Goal: Transaction & Acquisition: Purchase product/service

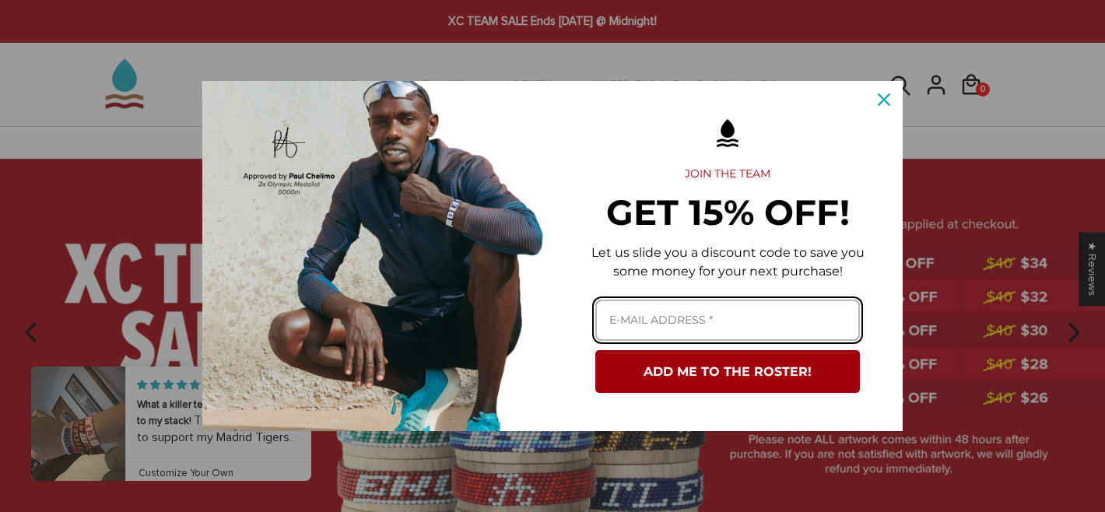
click at [687, 311] on input "Email field" at bounding box center [727, 320] width 265 height 41
type input "michelle.li314@gmail.com"
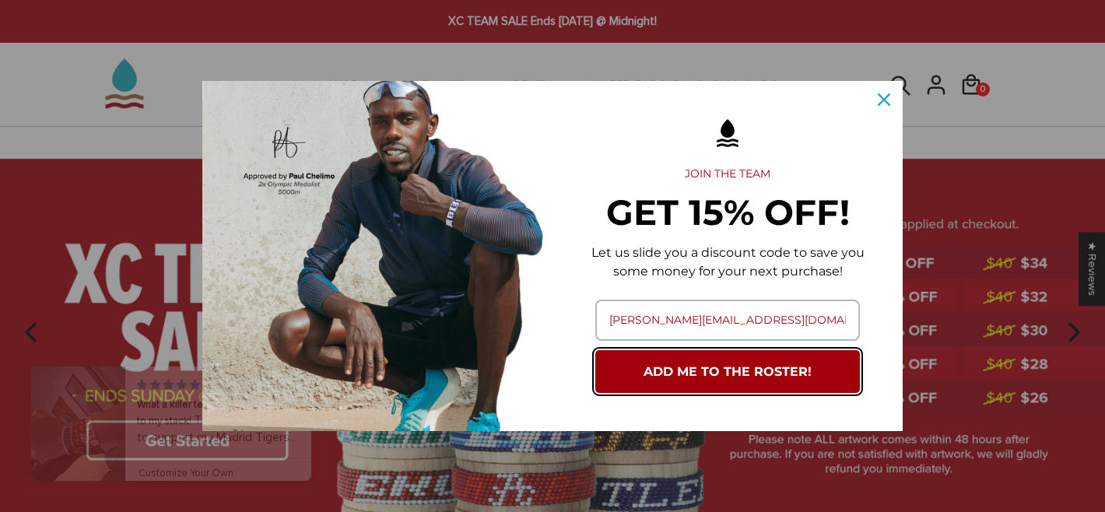
click at [710, 374] on button "ADD ME TO THE ROSTER!" at bounding box center [727, 371] width 265 height 43
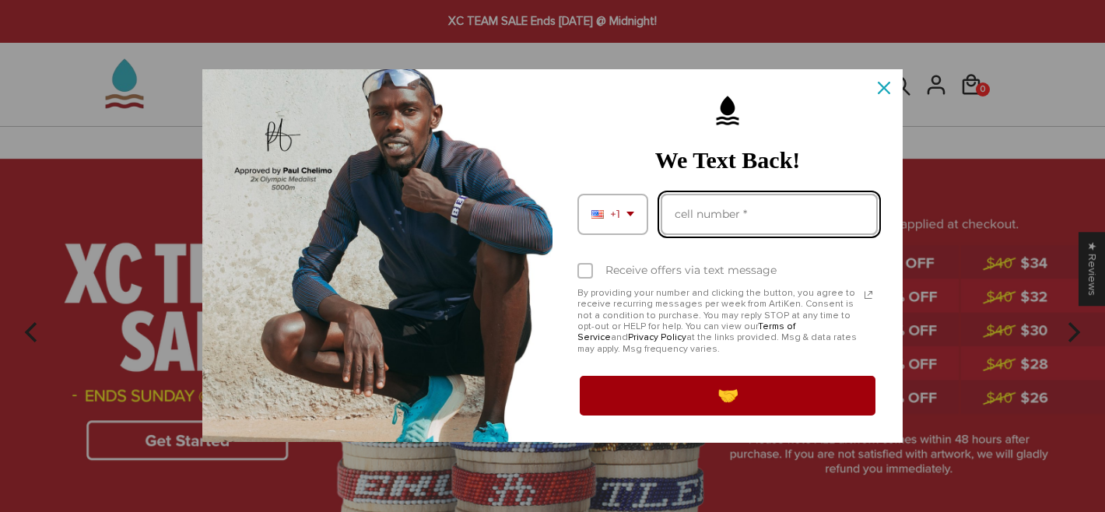
click at [712, 215] on input "Phone number field" at bounding box center [769, 214] width 217 height 41
click at [682, 216] on input "12026178402" at bounding box center [769, 214] width 217 height 41
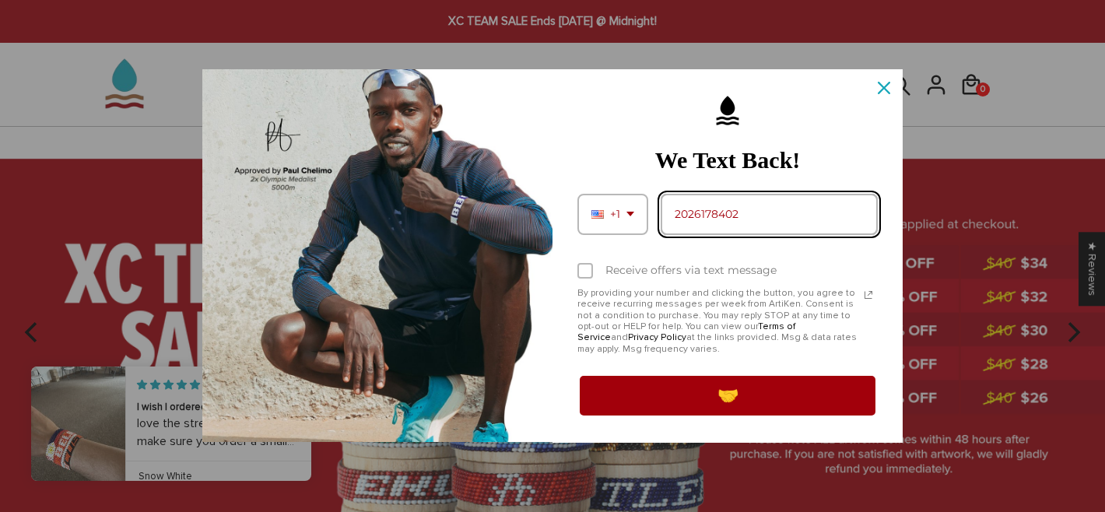
type input "2026178402"
click at [586, 269] on div "Marketing offer form" at bounding box center [586, 271] width 16 height 16
click at [586, 269] on input "Receive offers via text message" at bounding box center [583, 272] width 10 height 10
checkbox input "true"
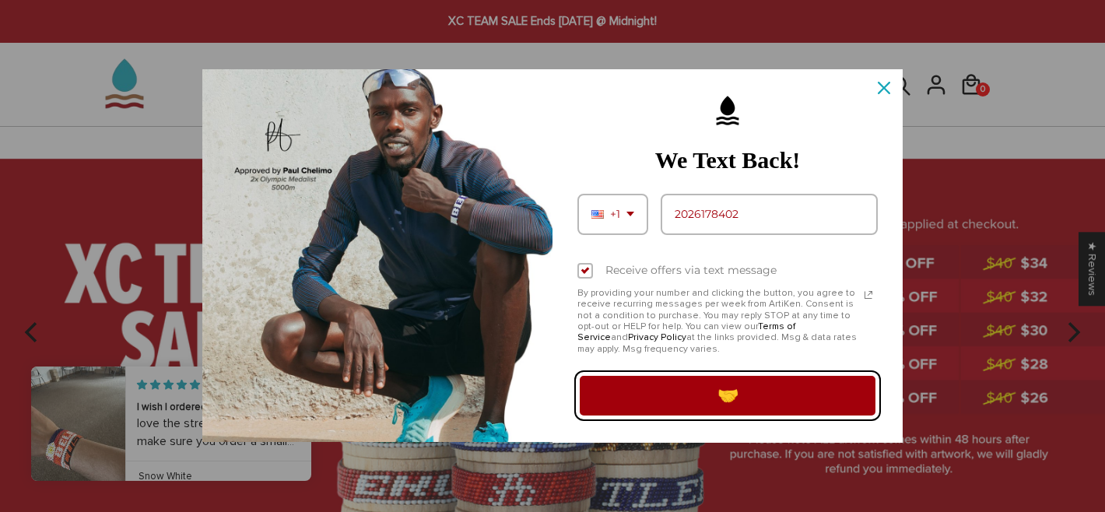
click at [685, 397] on button "🤝" at bounding box center [728, 396] width 300 height 44
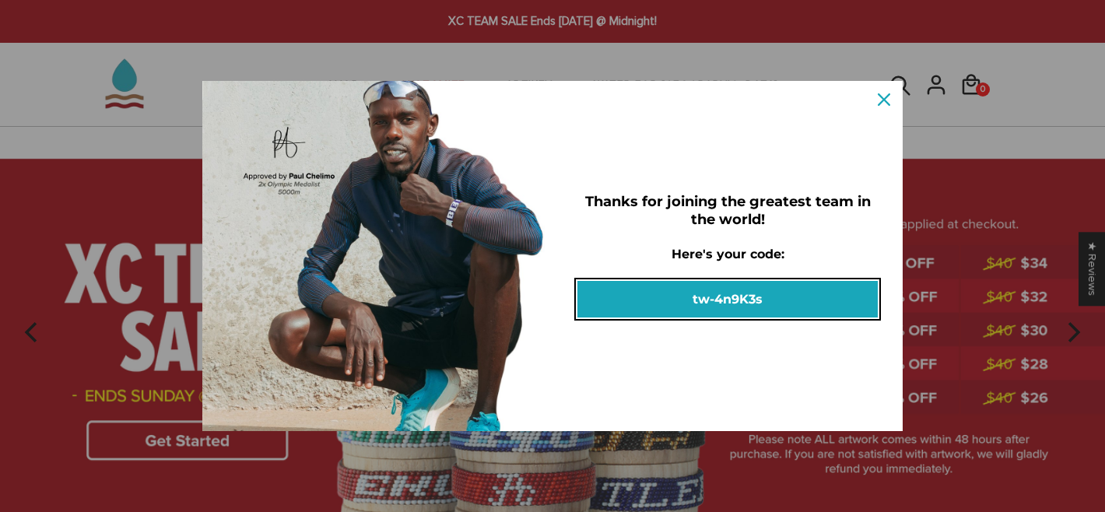
click at [712, 303] on button "tw-4n9K3s" at bounding box center [728, 299] width 300 height 37
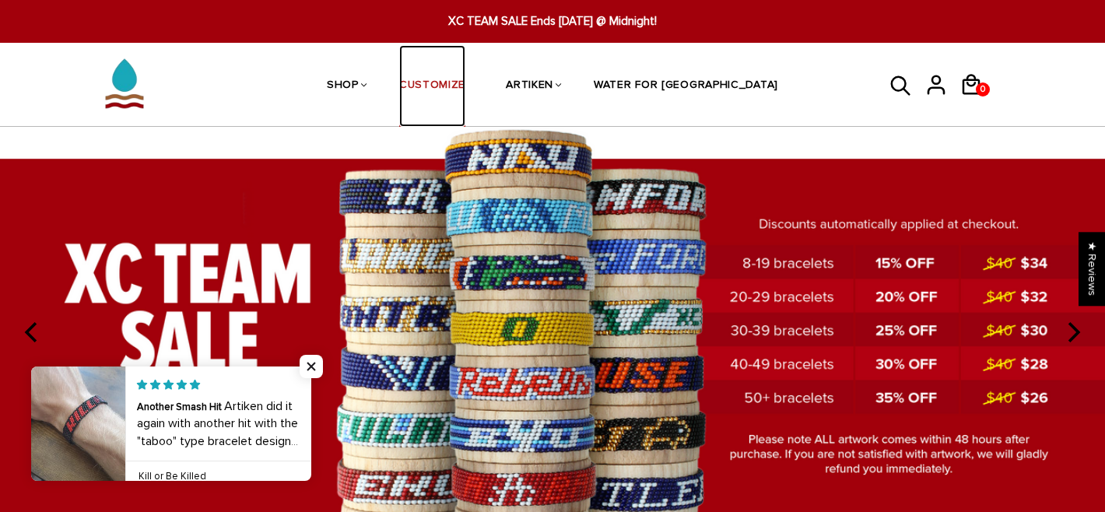
click at [454, 86] on link "CUSTOMIZE" at bounding box center [432, 86] width 66 height 83
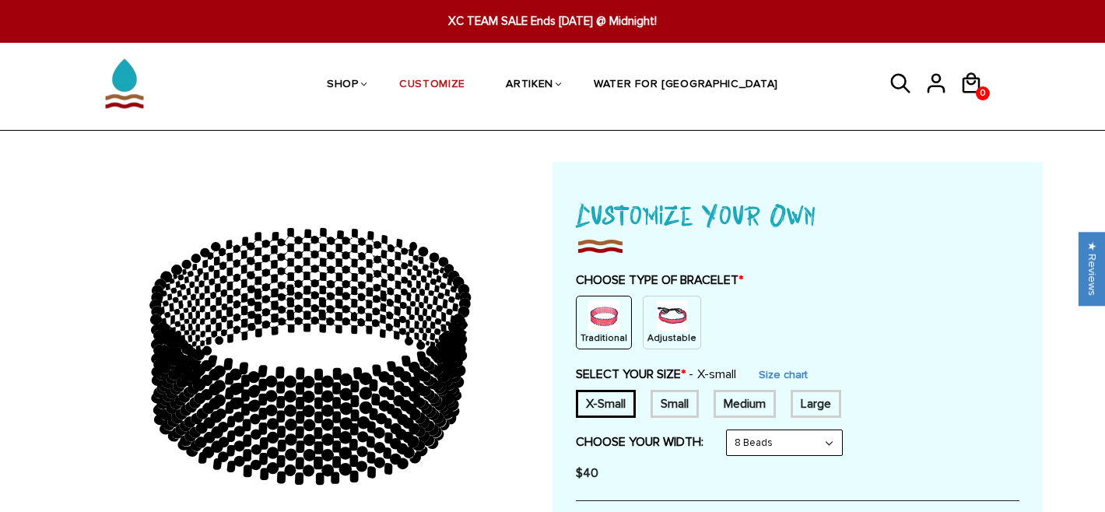
click at [669, 319] on img at bounding box center [672, 315] width 31 height 31
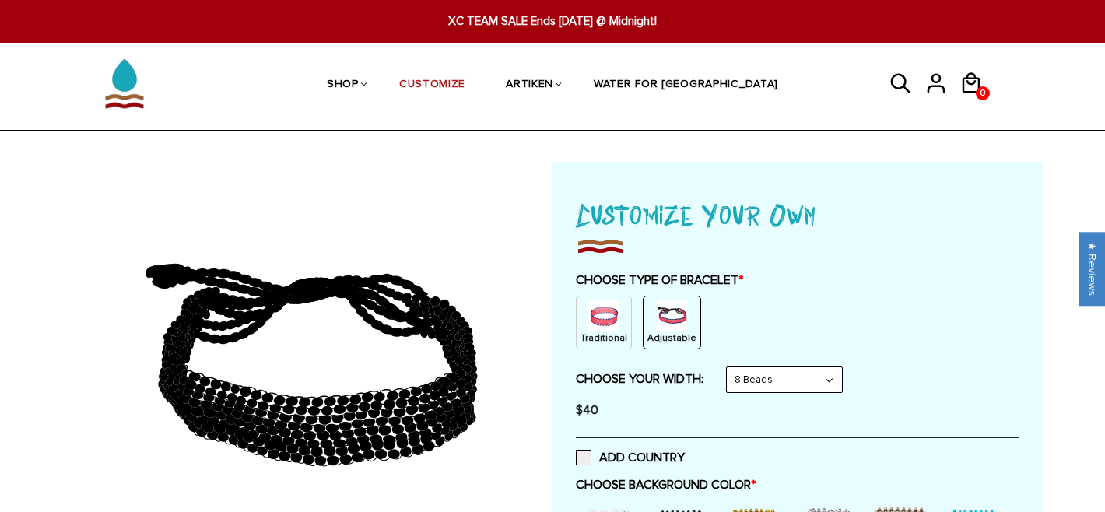
click at [607, 338] on p "Traditional" at bounding box center [604, 338] width 47 height 13
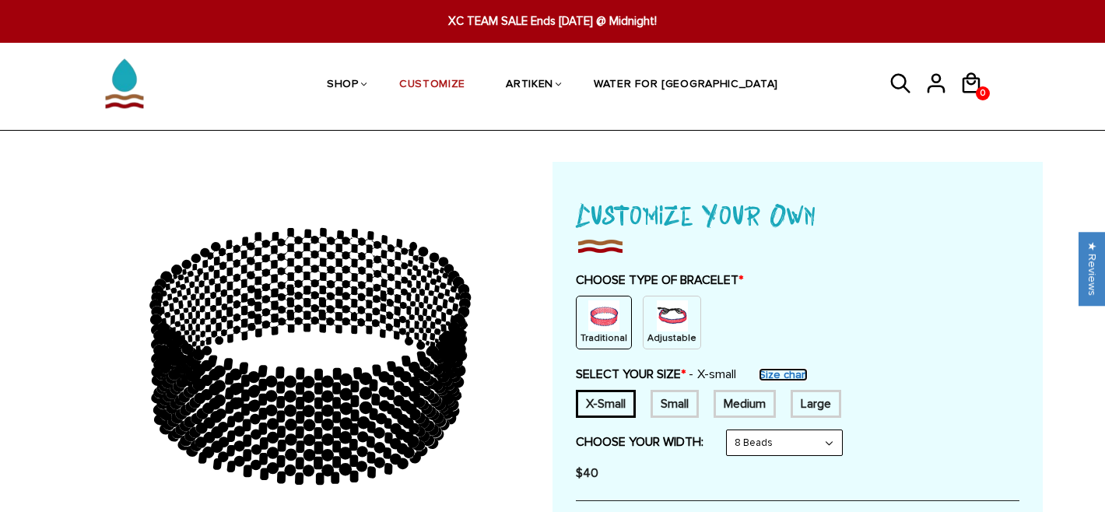
click at [783, 373] on link "Size chart" at bounding box center [783, 374] width 49 height 13
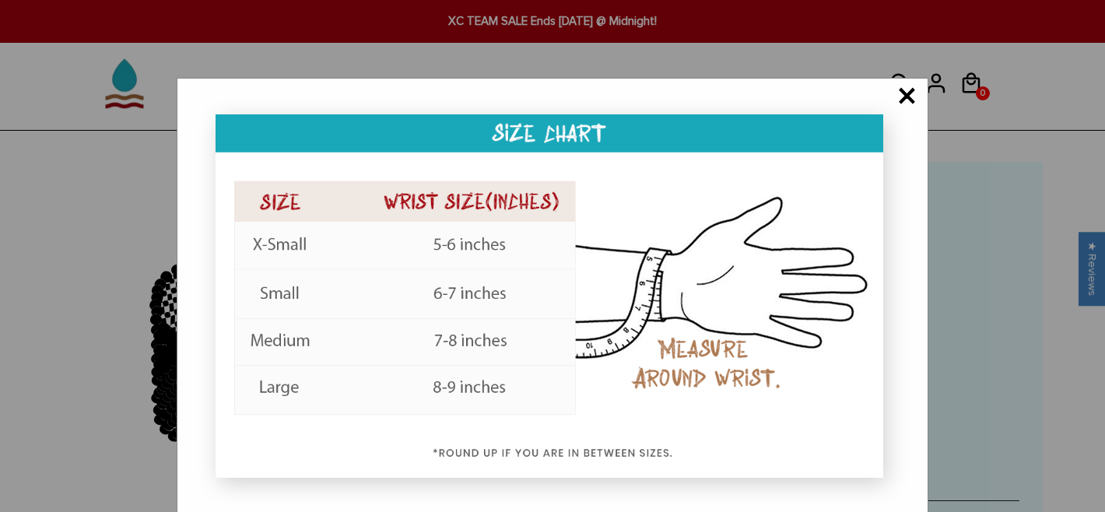
click at [897, 98] on span "×" at bounding box center [906, 98] width 19 height 16
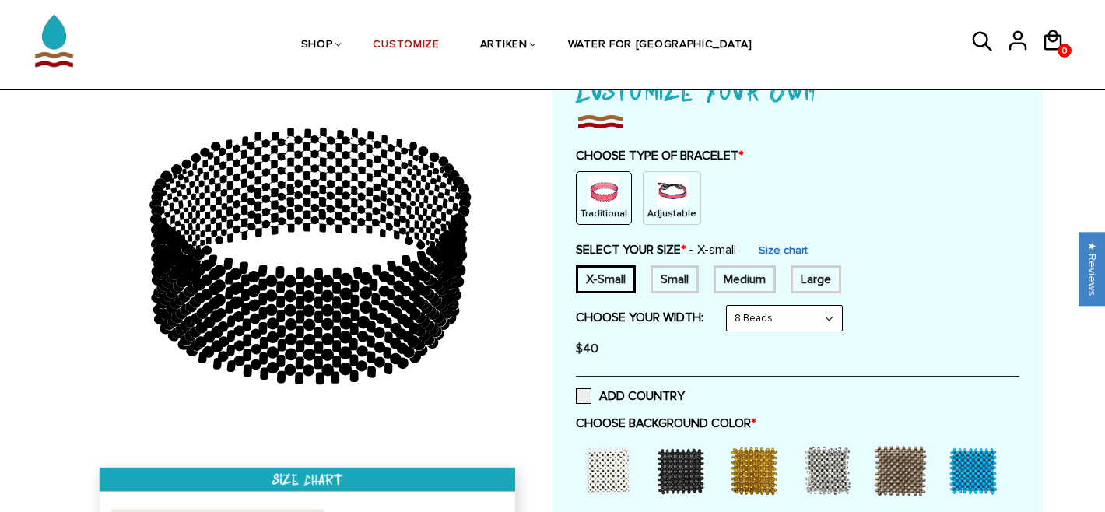
scroll to position [132, 0]
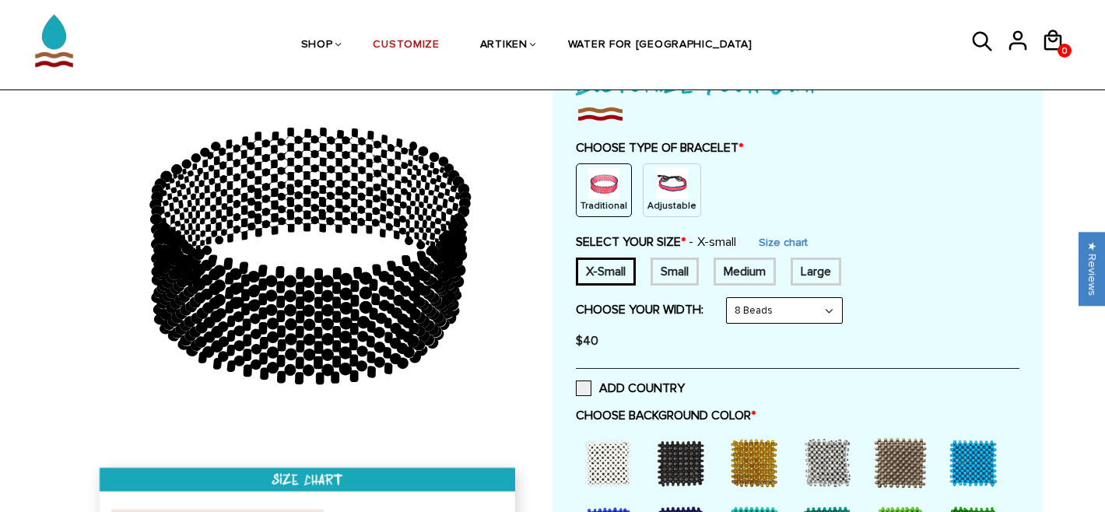
click at [773, 320] on select "8 Beads 6 Beads 10 Beads" at bounding box center [784, 310] width 115 height 25
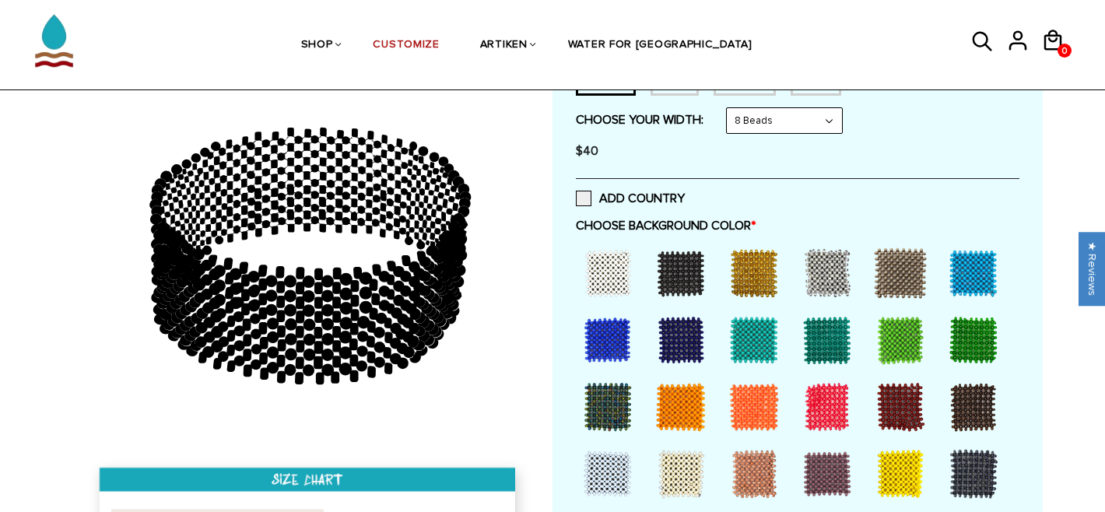
scroll to position [324, 0]
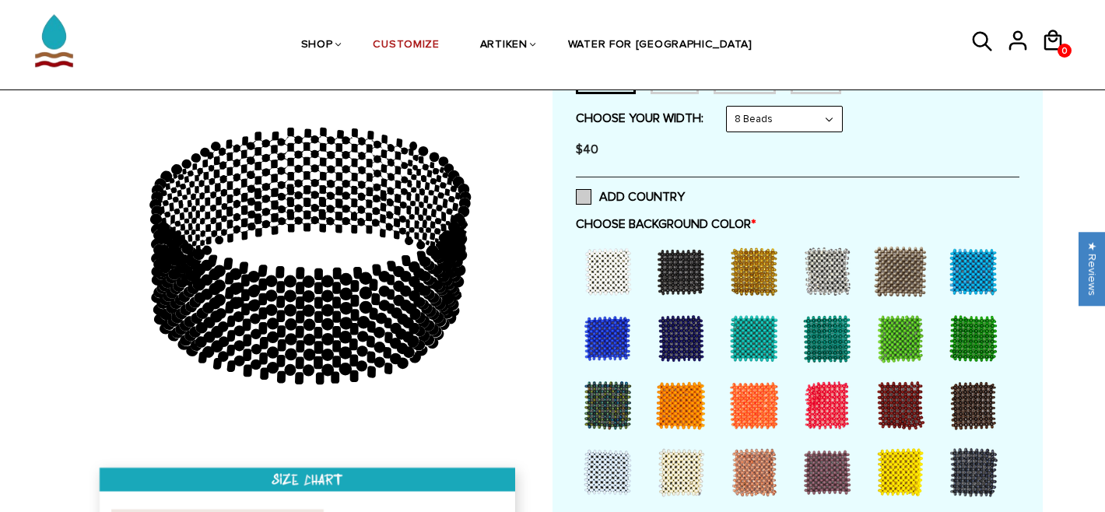
click at [583, 196] on span at bounding box center [584, 197] width 16 height 16
click at [685, 192] on input "ADD COUNTRY" at bounding box center [685, 192] width 0 height 0
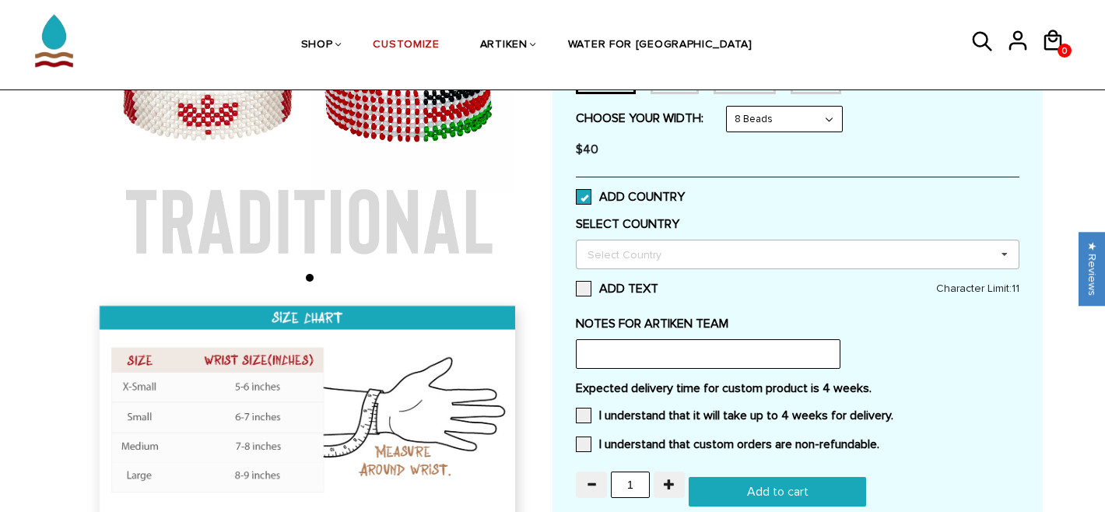
click at [605, 263] on div "Select Country" at bounding box center [634, 254] width 100 height 18
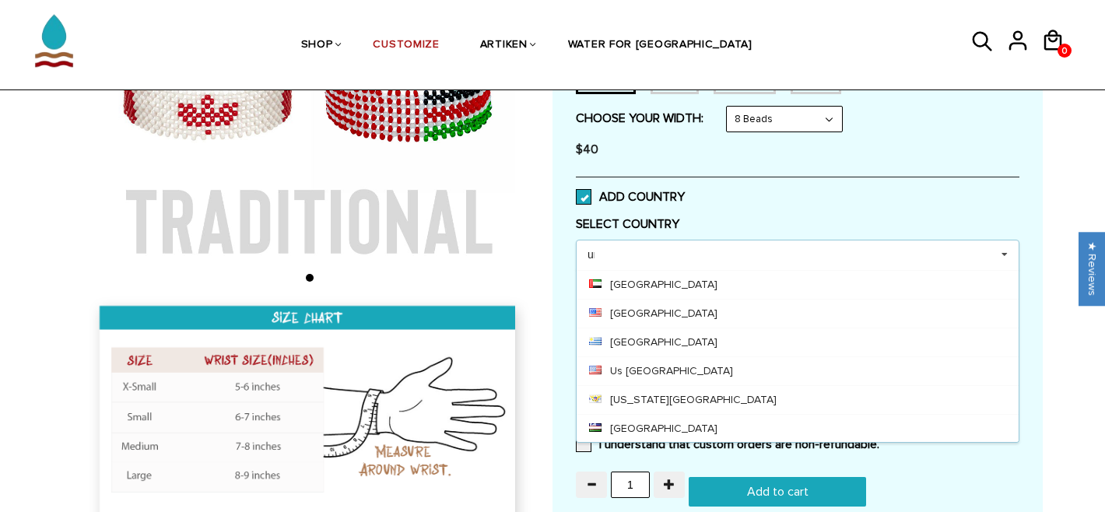
scroll to position [0, 0]
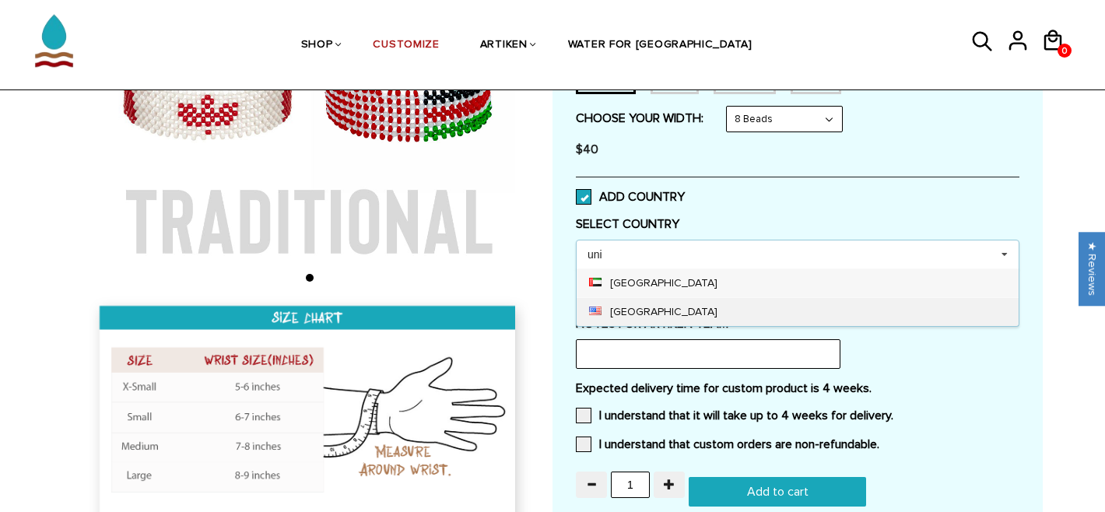
type input "uni"
click at [685, 311] on div "United States" at bounding box center [798, 311] width 442 height 29
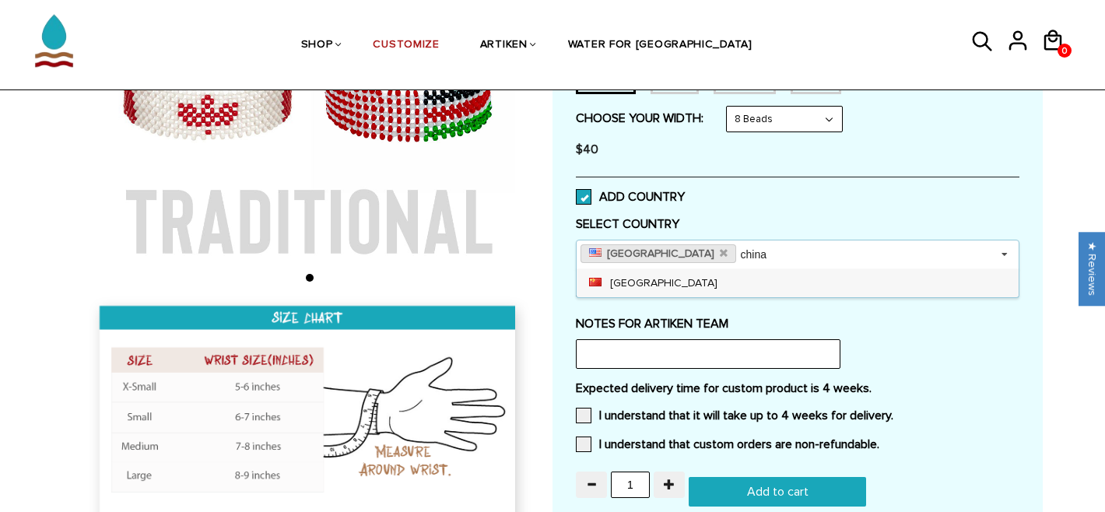
type input "china"
click at [640, 293] on div "China" at bounding box center [798, 283] width 442 height 29
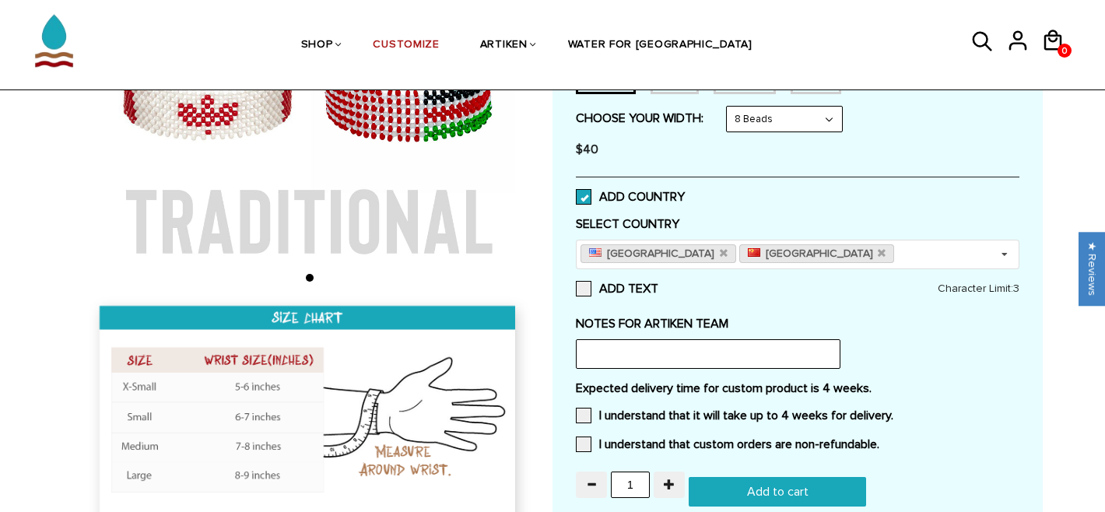
click at [1049, 293] on div "Home / [CUSTOMIZE] YOUR OWN" at bounding box center [552, 327] width 1105 height 979
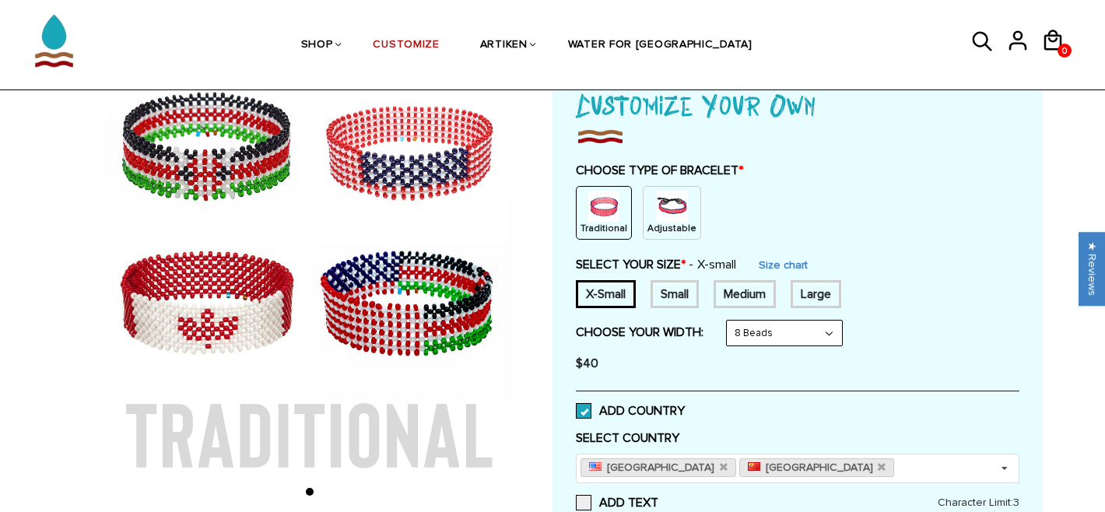
scroll to position [116, 0]
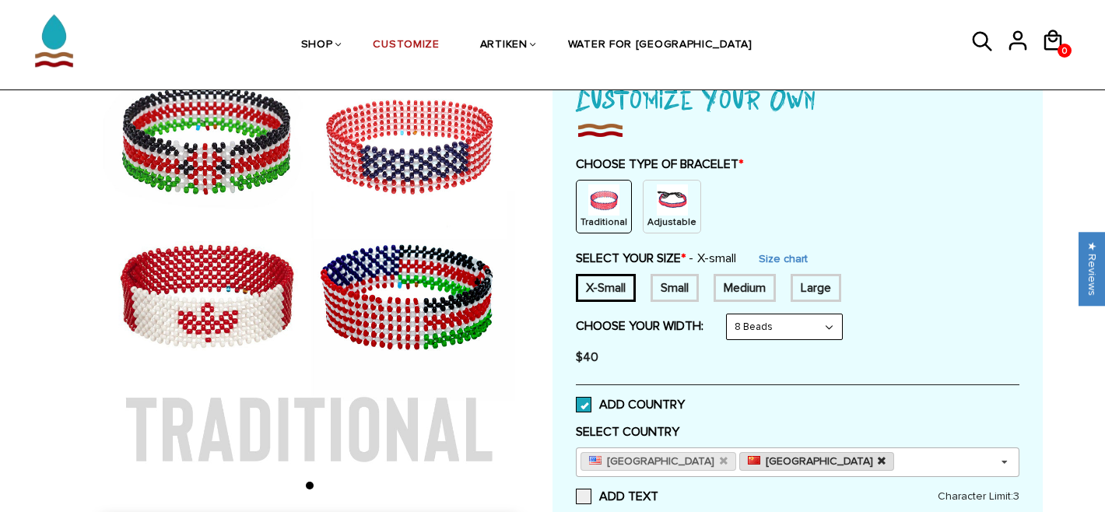
click at [878, 465] on icon at bounding box center [882, 461] width 8 height 10
click at [925, 370] on div "$40" at bounding box center [798, 357] width 444 height 31
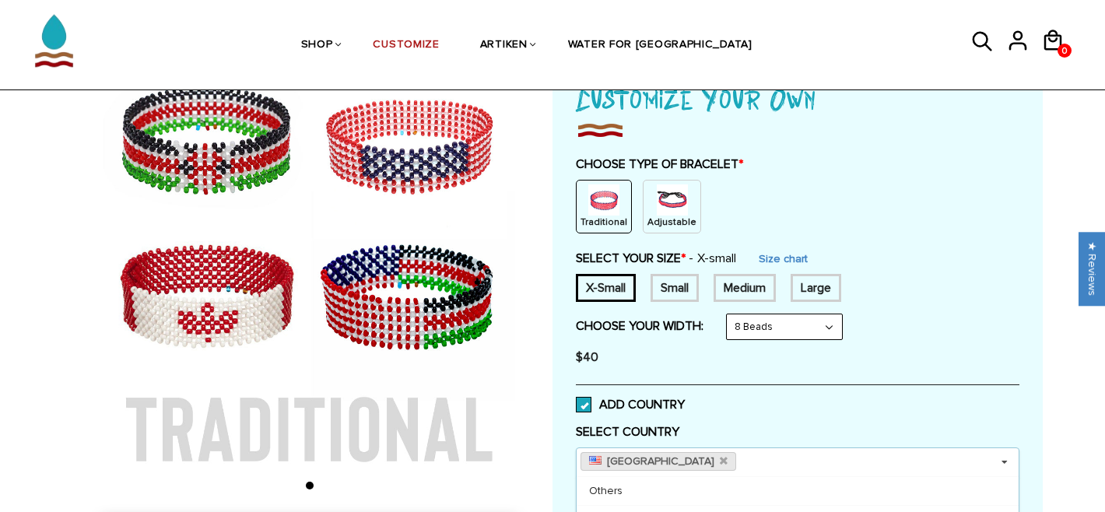
click at [741, 465] on input at bounding box center [753, 462] width 24 height 13
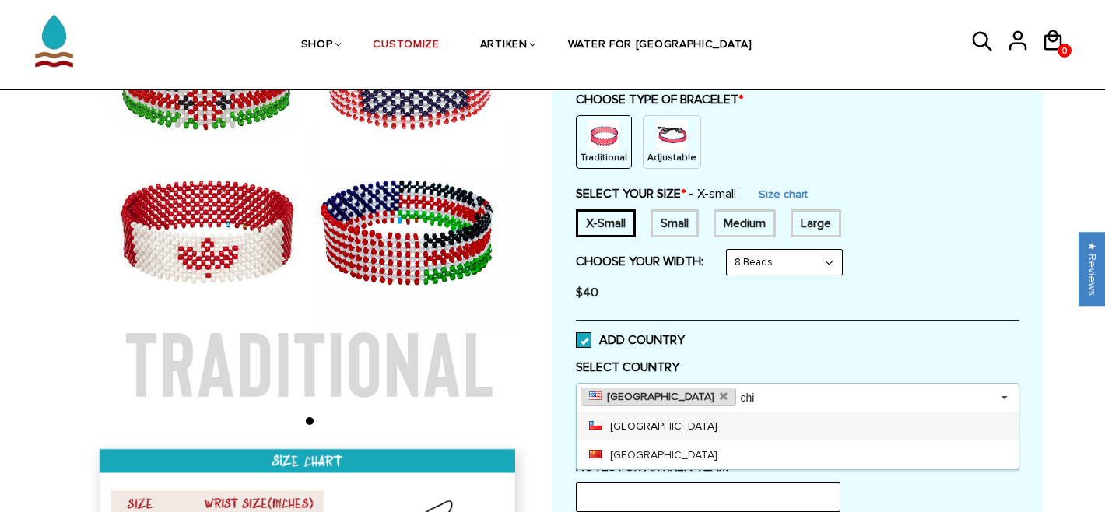
scroll to position [181, 0]
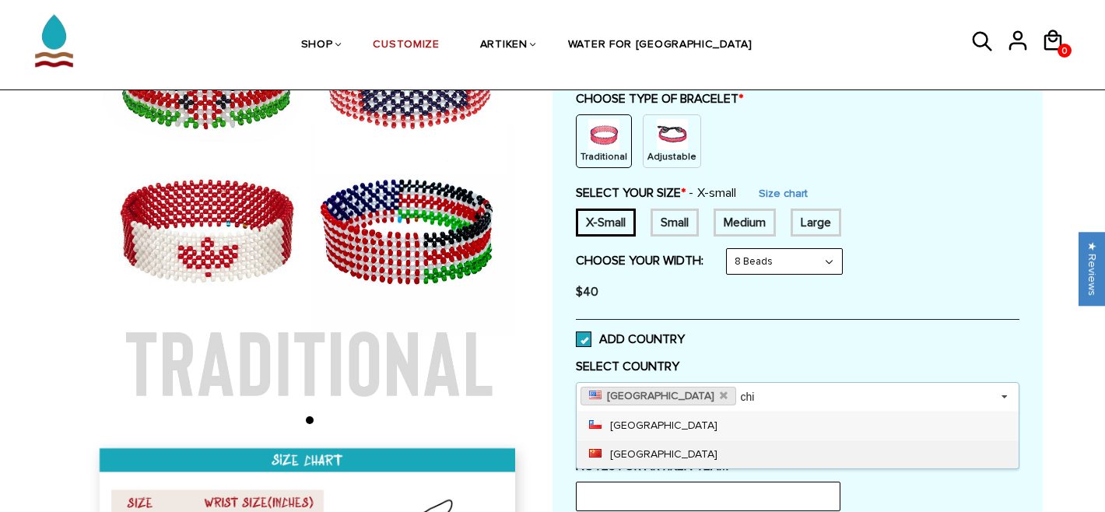
type input "chi"
click at [641, 458] on div "China" at bounding box center [798, 454] width 442 height 29
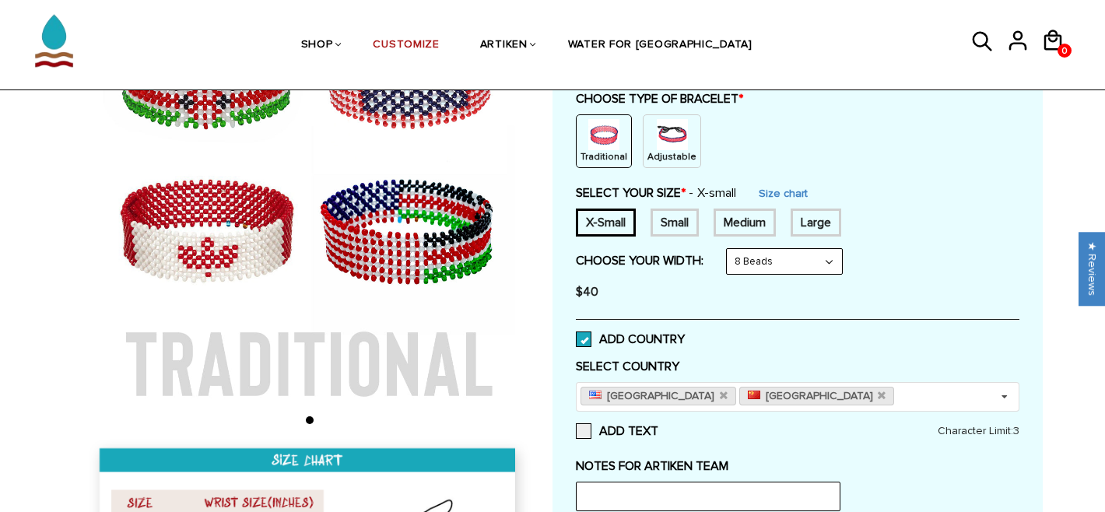
click at [967, 331] on div "ADD COUNTRY" at bounding box center [798, 339] width 444 height 40
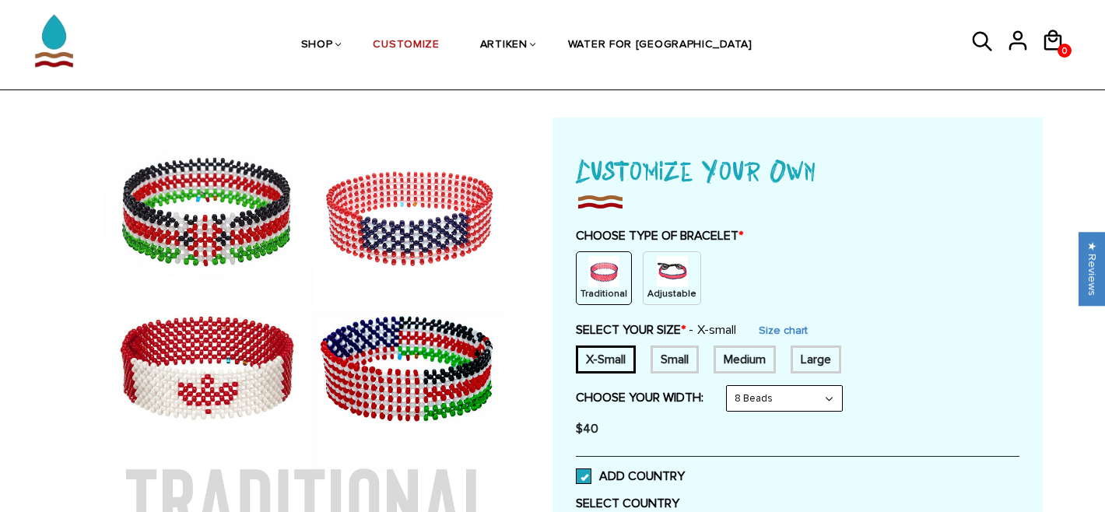
scroll to position [0, 0]
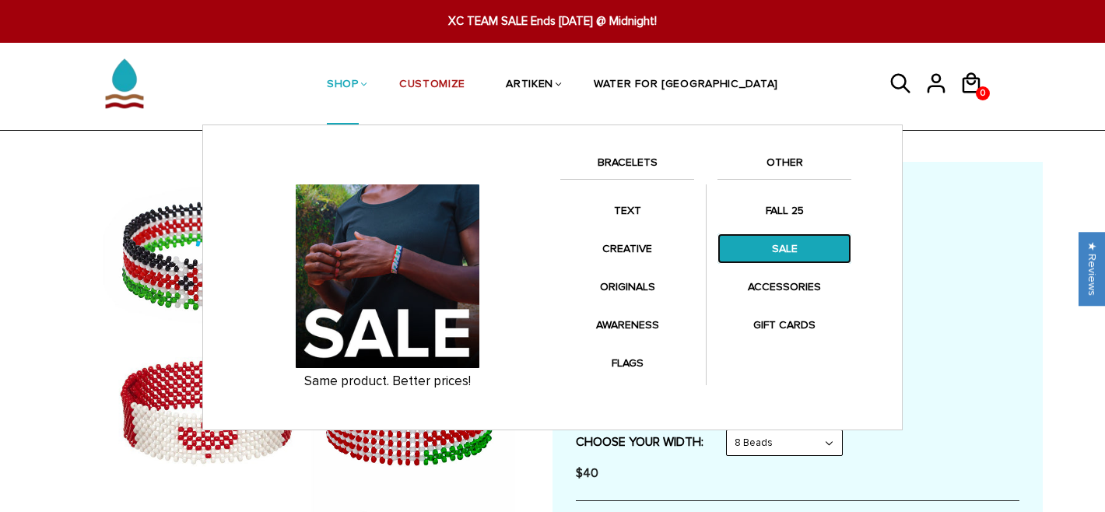
click at [793, 241] on link "SALE" at bounding box center [785, 248] width 134 height 30
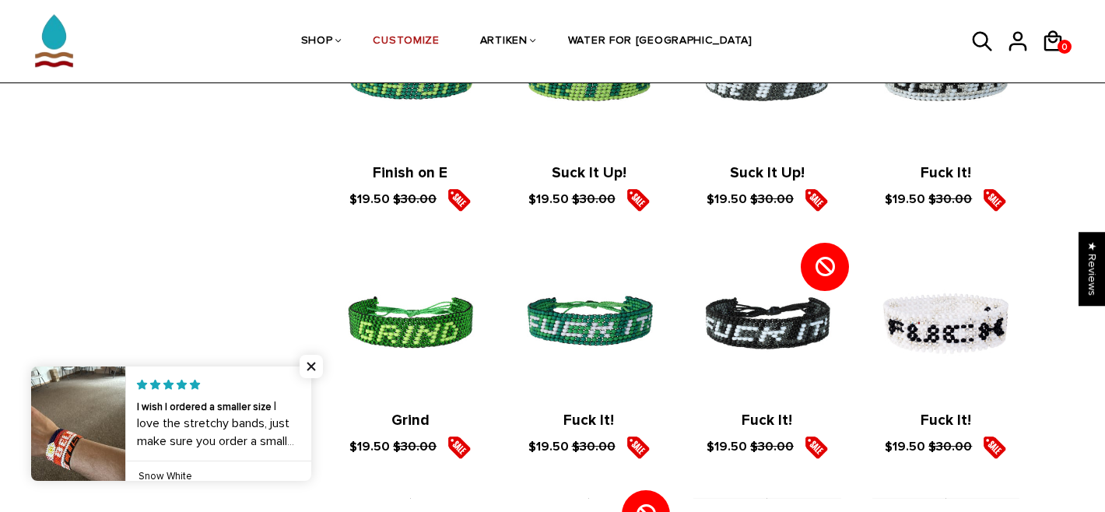
scroll to position [930, 0]
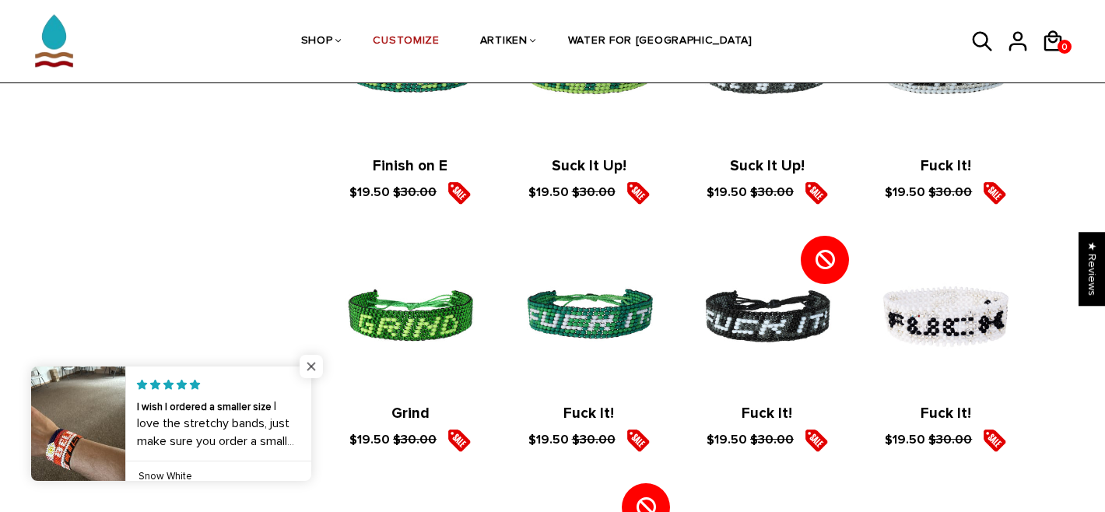
click at [309, 370] on span "Close popup widget" at bounding box center [311, 366] width 23 height 23
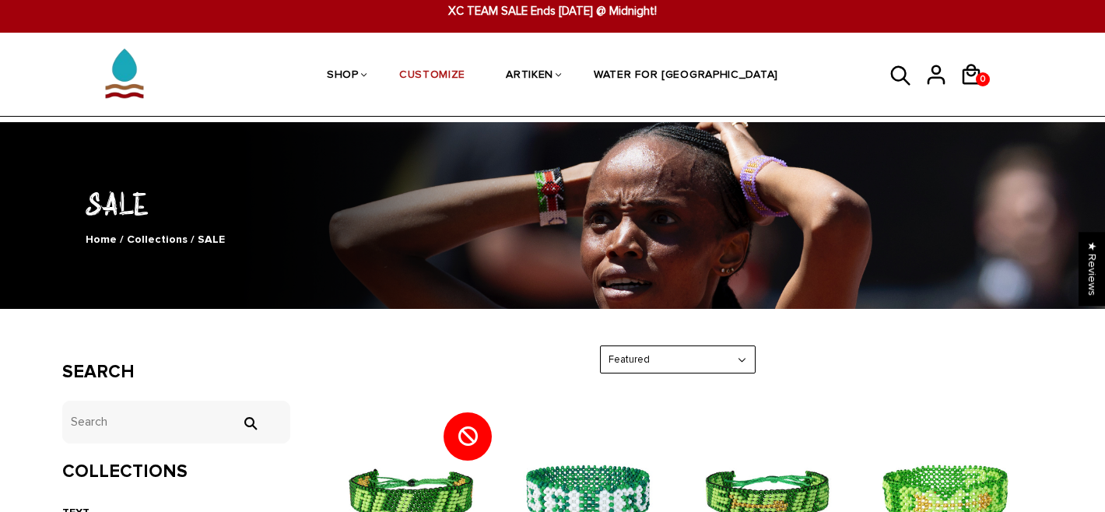
scroll to position [9, 0]
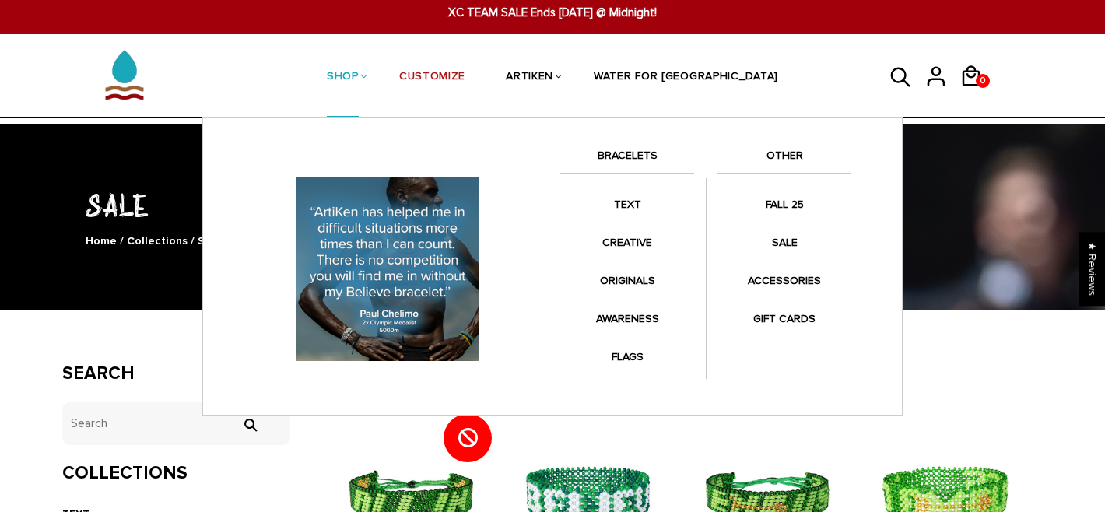
click at [614, 154] on link "BRACELETS" at bounding box center [627, 159] width 134 height 26
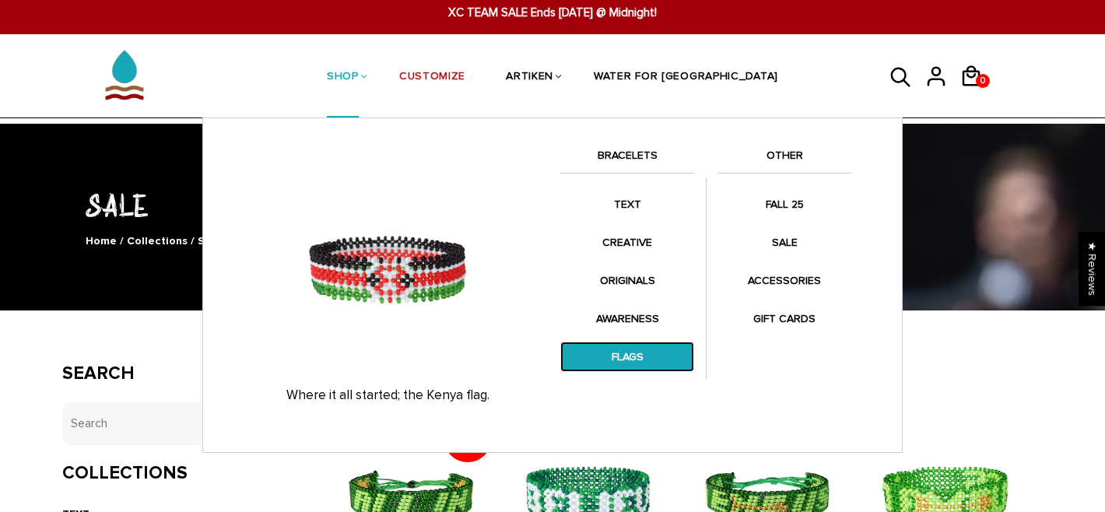
click at [628, 344] on link "FLAGS" at bounding box center [627, 357] width 134 height 30
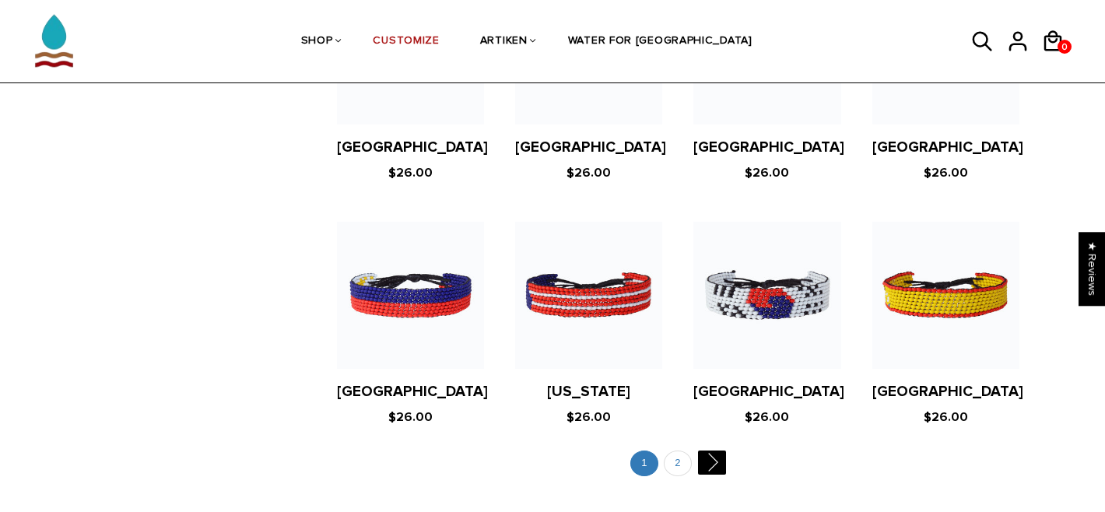
scroll to position [2953, 0]
click at [679, 451] on link "2" at bounding box center [678, 464] width 28 height 26
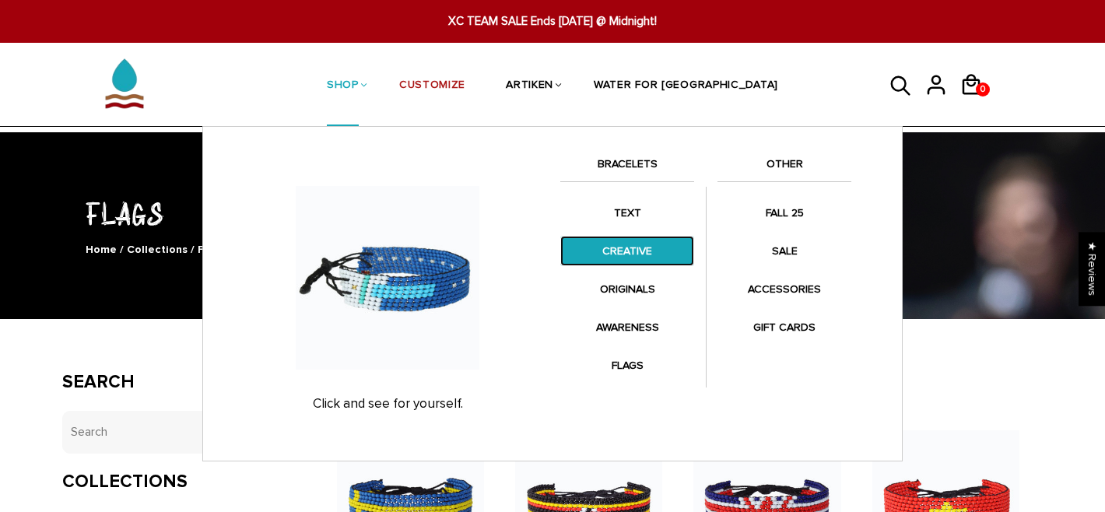
click at [637, 250] on link "CREATIVE" at bounding box center [627, 251] width 134 height 30
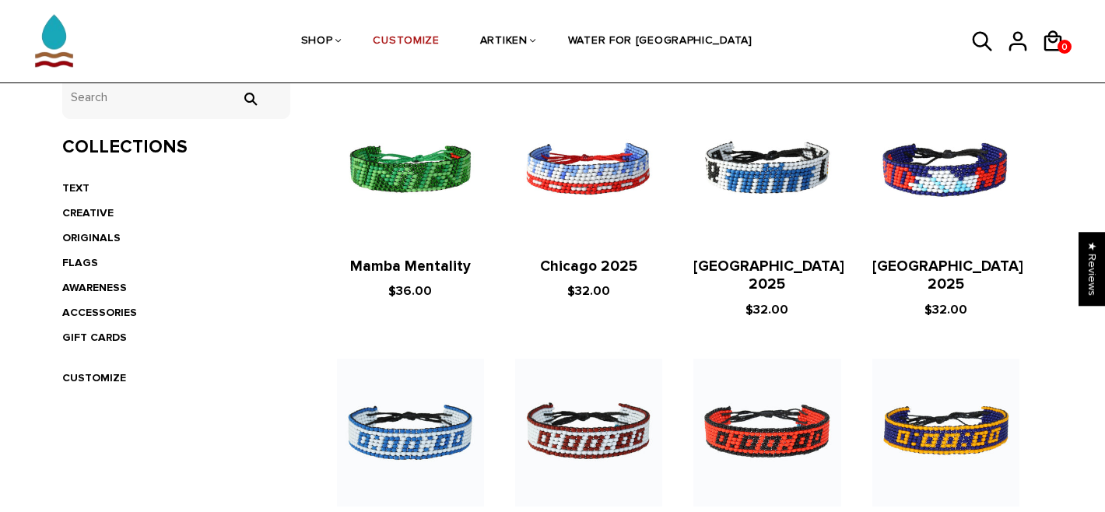
scroll to position [334, 0]
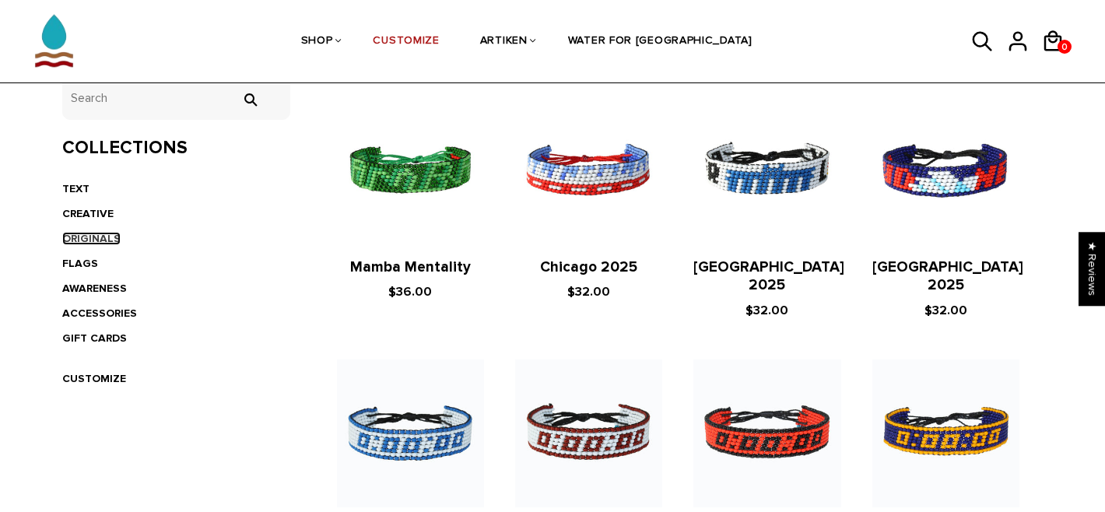
click at [112, 238] on link "ORIGINALS" at bounding box center [91, 238] width 58 height 13
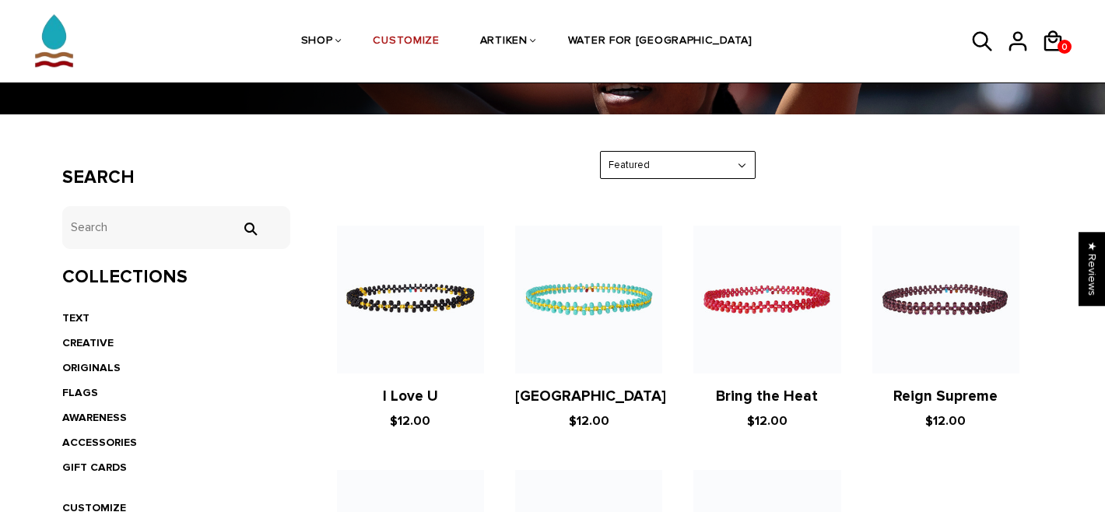
scroll to position [218, 0]
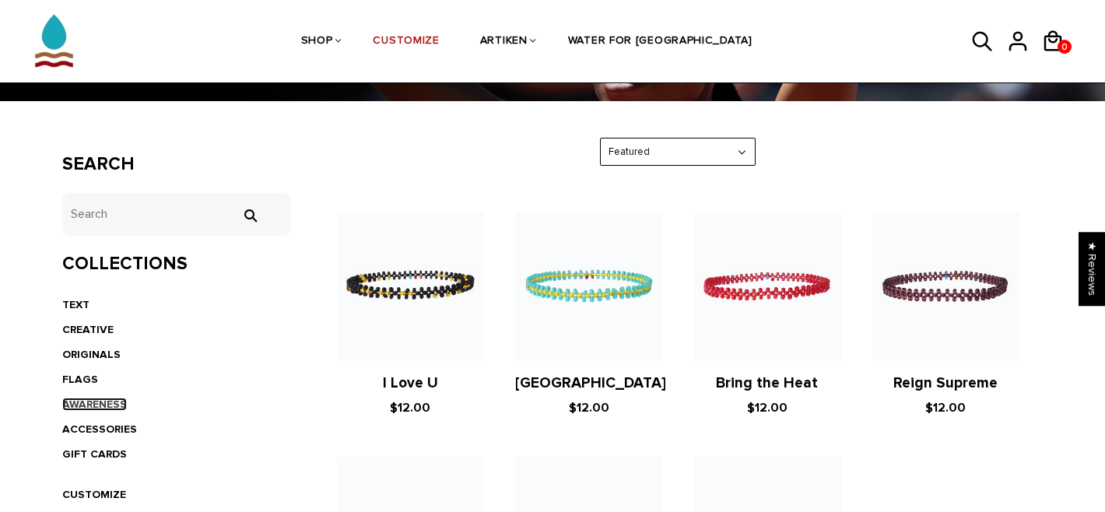
click at [90, 402] on link "AWARENESS" at bounding box center [94, 404] width 65 height 13
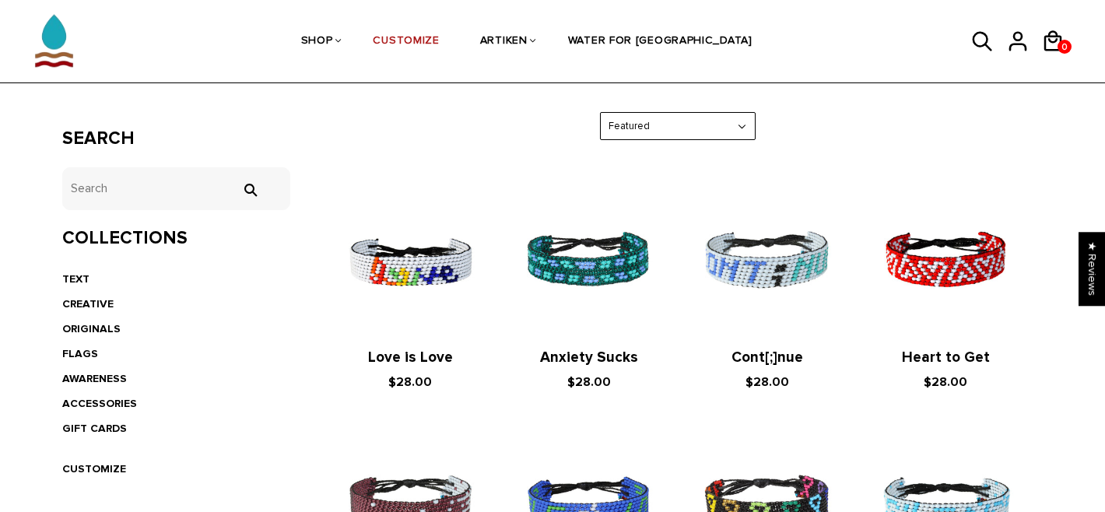
scroll to position [251, 0]
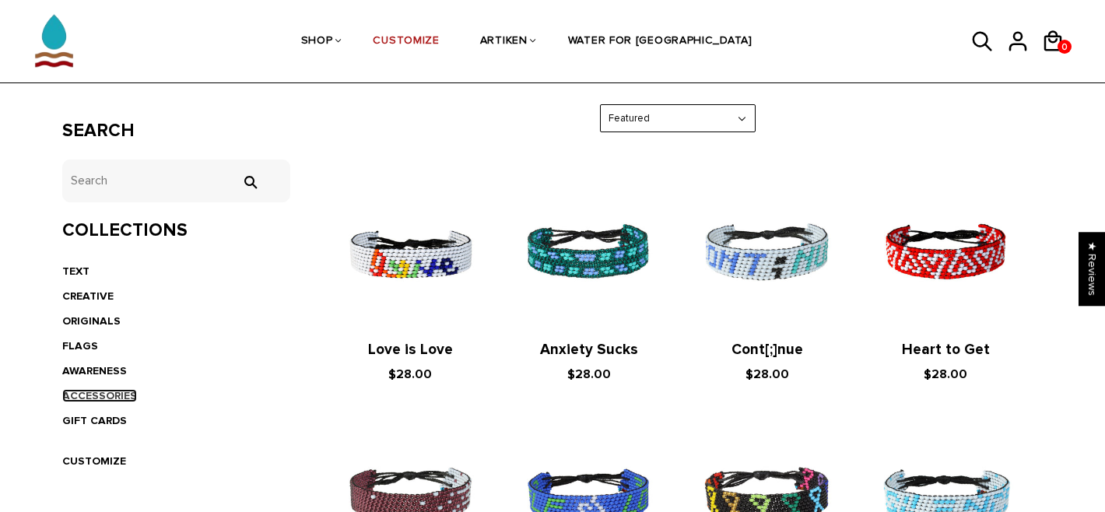
click at [107, 399] on link "ACCESSORIES" at bounding box center [99, 395] width 75 height 13
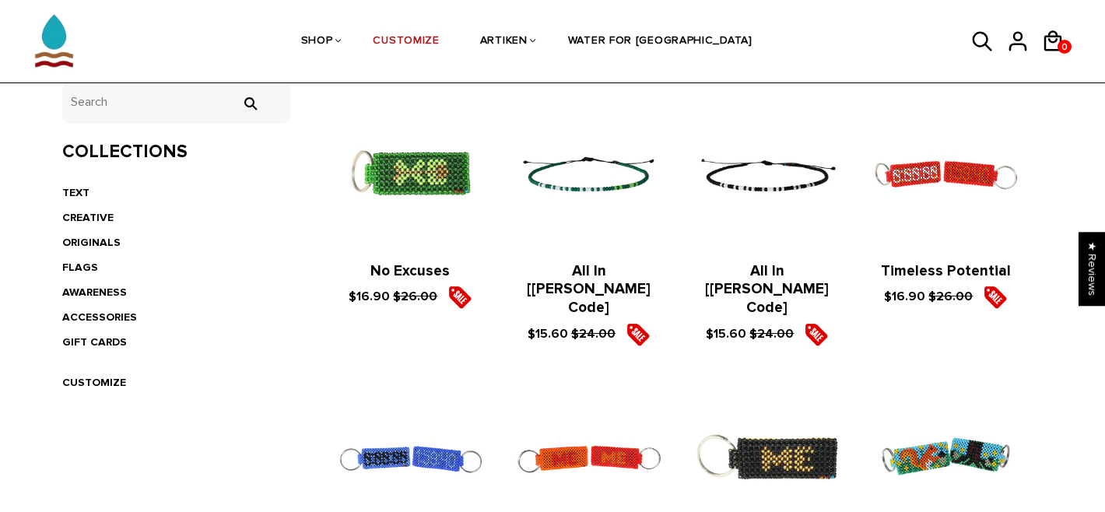
scroll to position [328, 0]
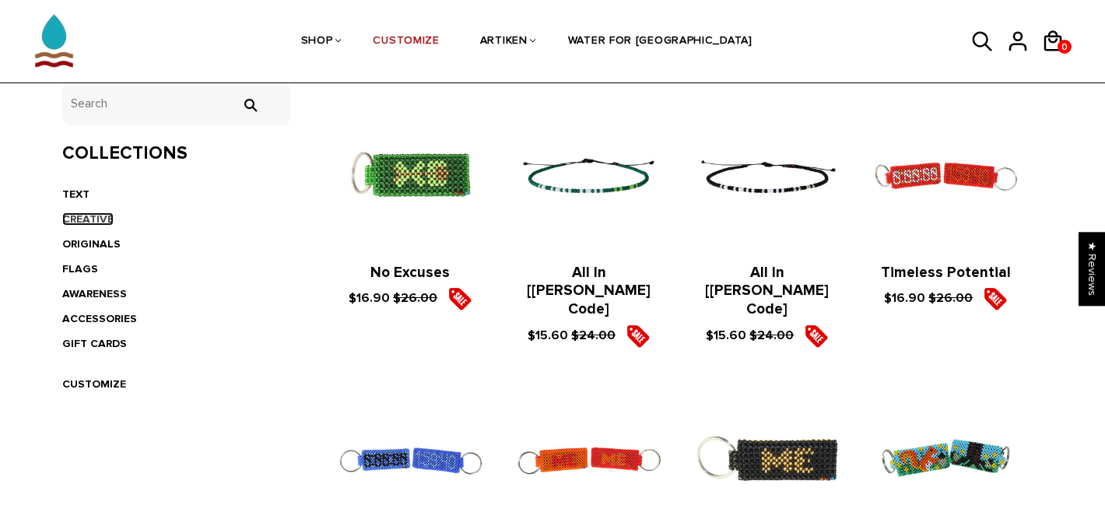
click at [96, 216] on link "CREATIVE" at bounding box center [87, 218] width 51 height 13
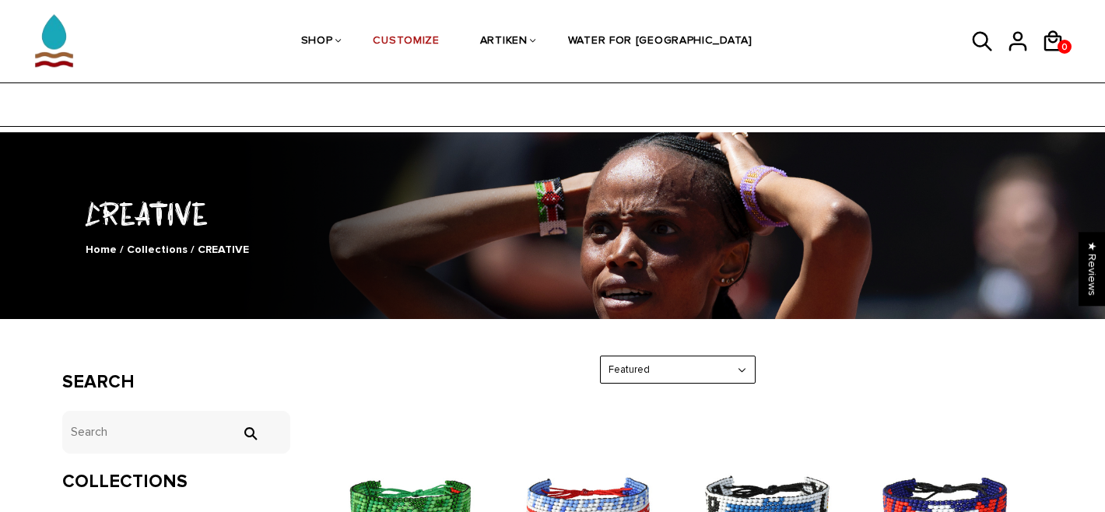
scroll to position [238, 0]
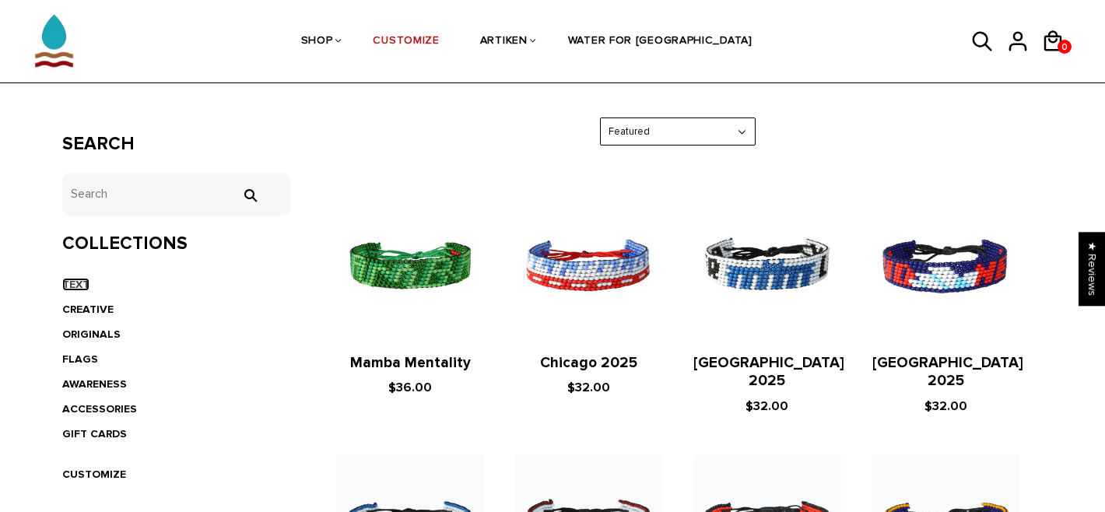
click at [83, 286] on link "TEXT" at bounding box center [75, 284] width 27 height 13
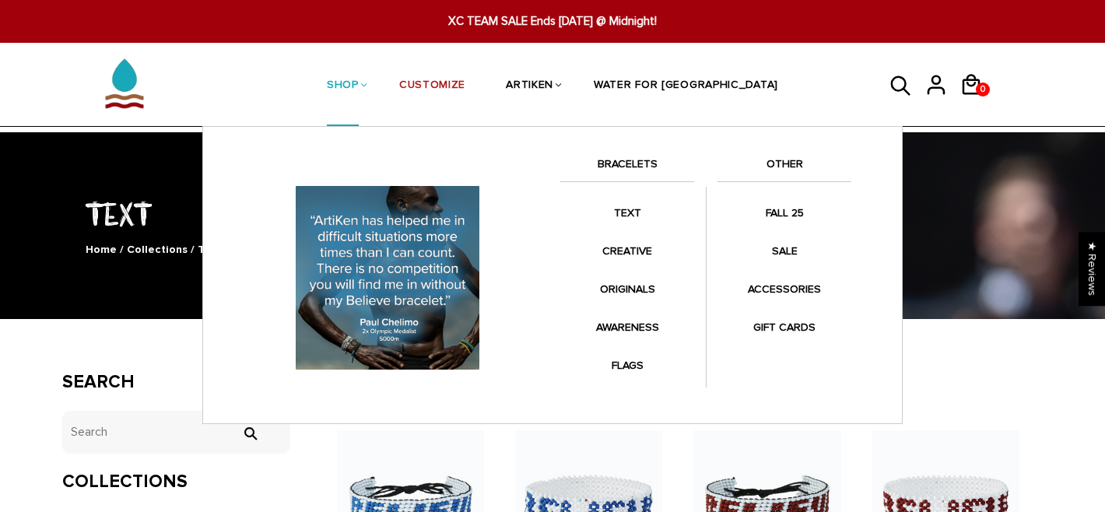
click at [784, 159] on link "OTHER" at bounding box center [785, 168] width 134 height 26
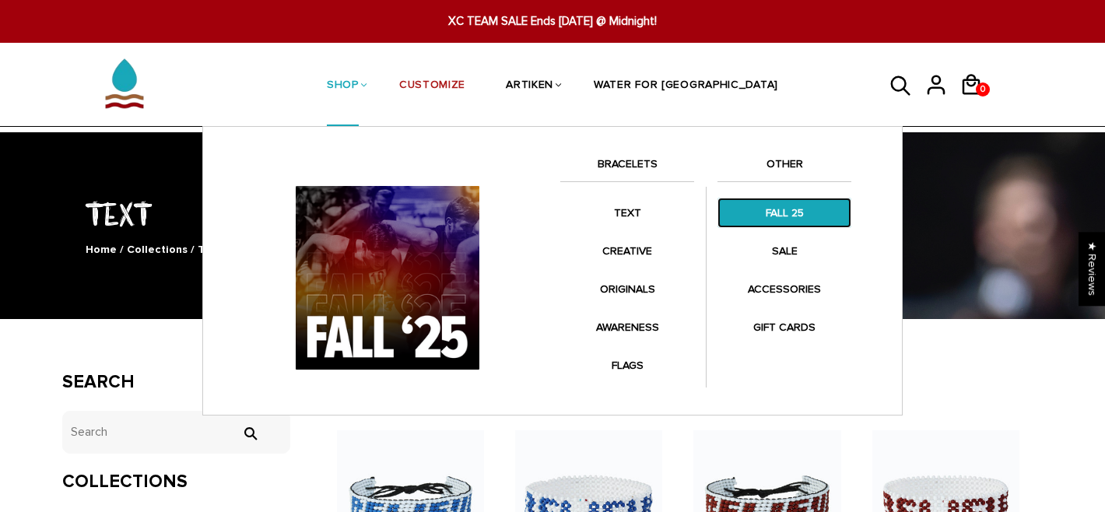
click at [781, 207] on link "FALL 25" at bounding box center [785, 213] width 134 height 30
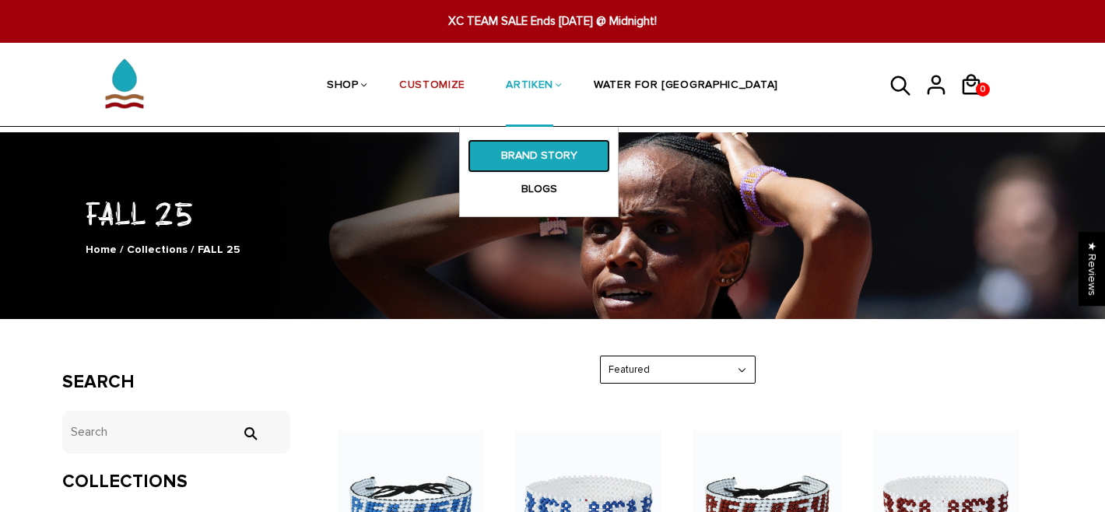
click at [579, 161] on link "BRAND STORY" at bounding box center [539, 155] width 142 height 33
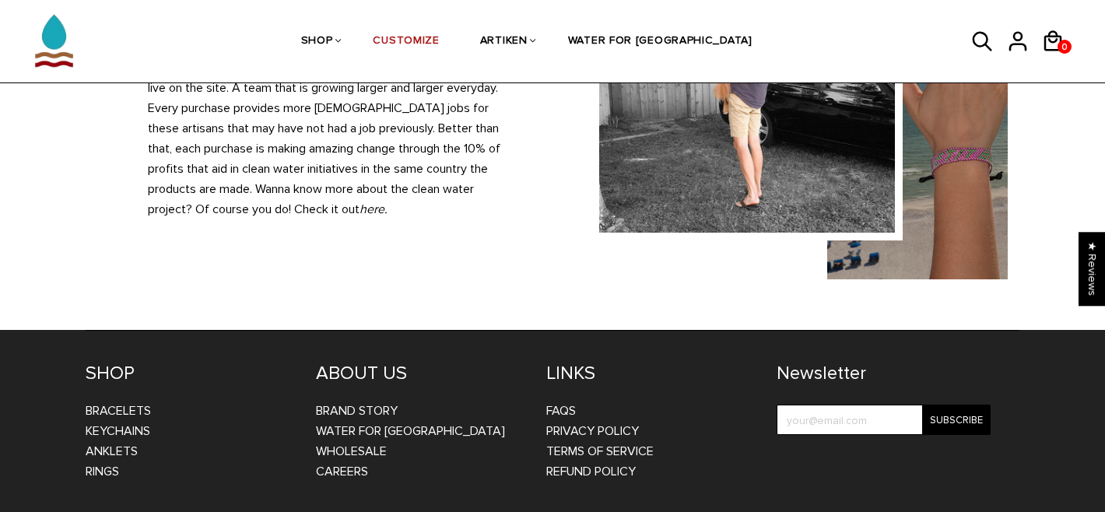
scroll to position [1603, 0]
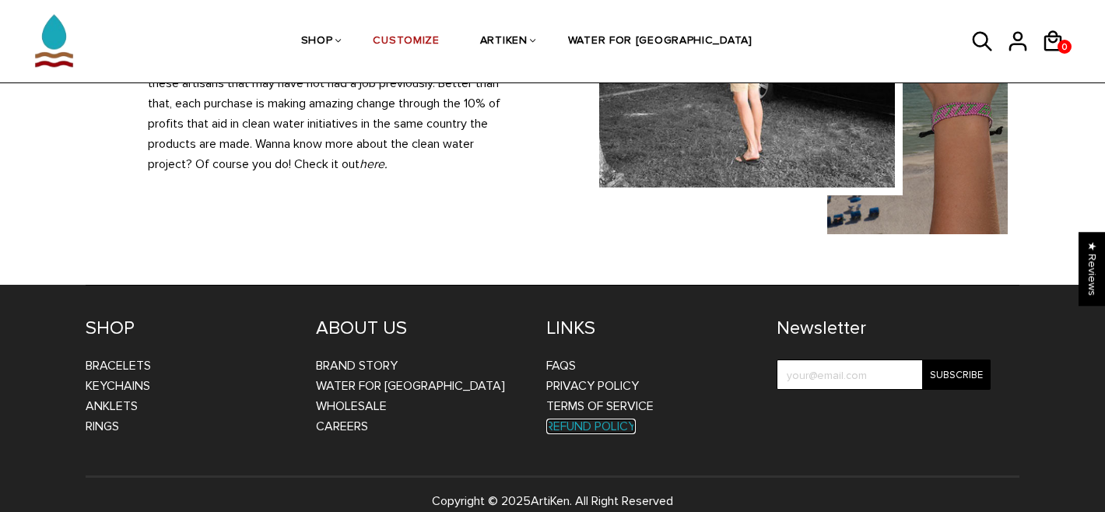
click at [592, 419] on link "Refund Policy" at bounding box center [591, 427] width 90 height 16
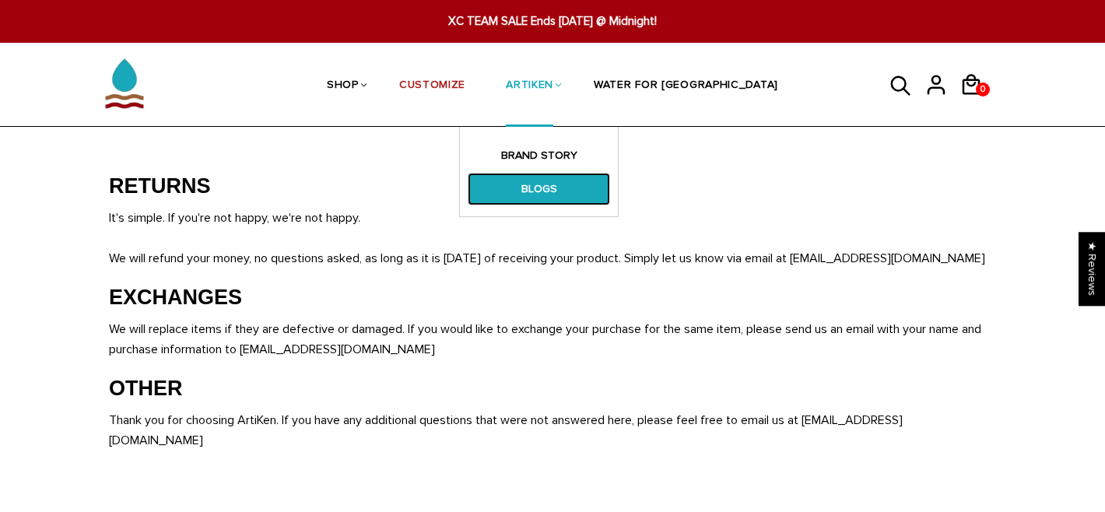
click at [569, 193] on link "BLOGS" at bounding box center [539, 189] width 142 height 33
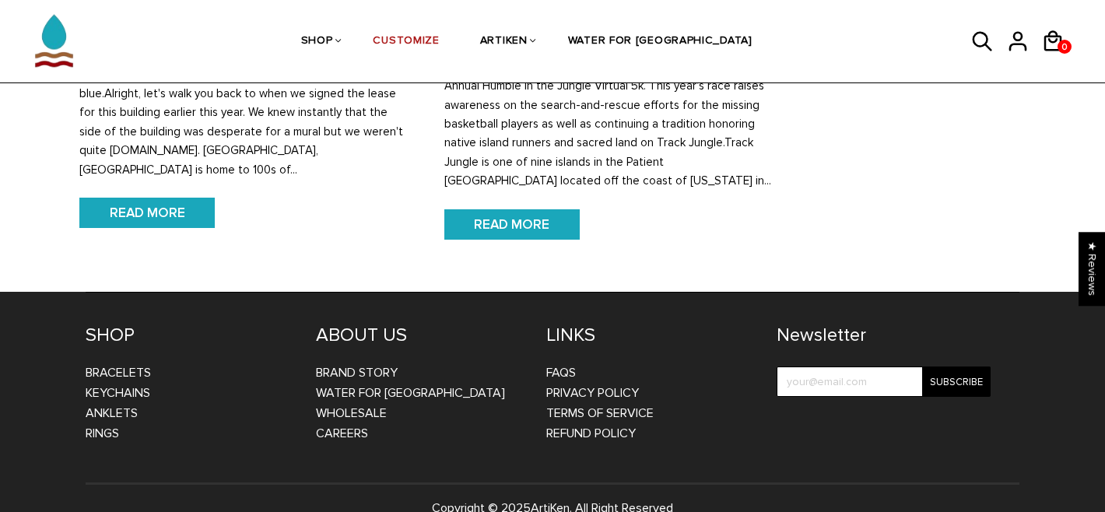
scroll to position [1838, 0]
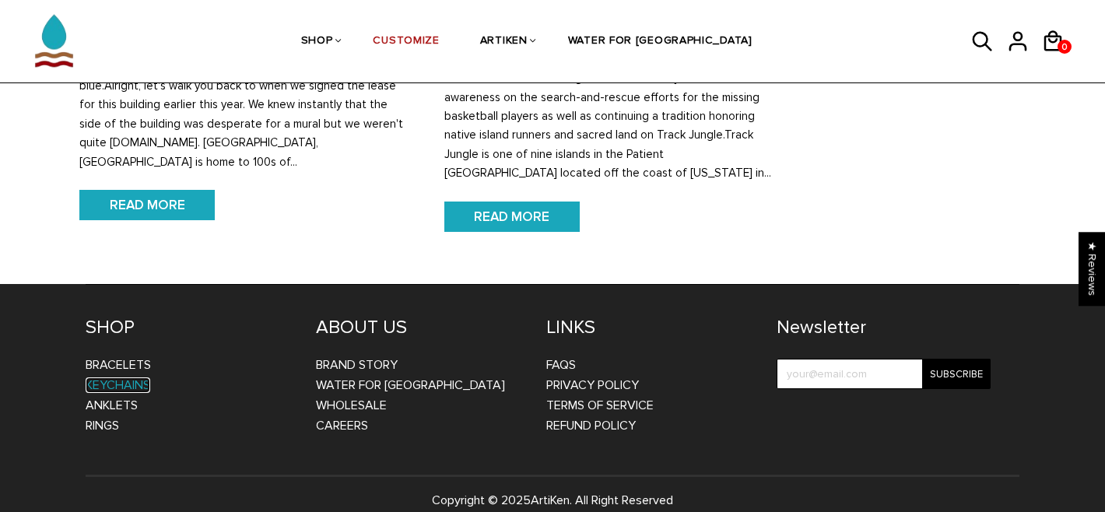
click at [137, 377] on link "Keychains" at bounding box center [118, 385] width 65 height 16
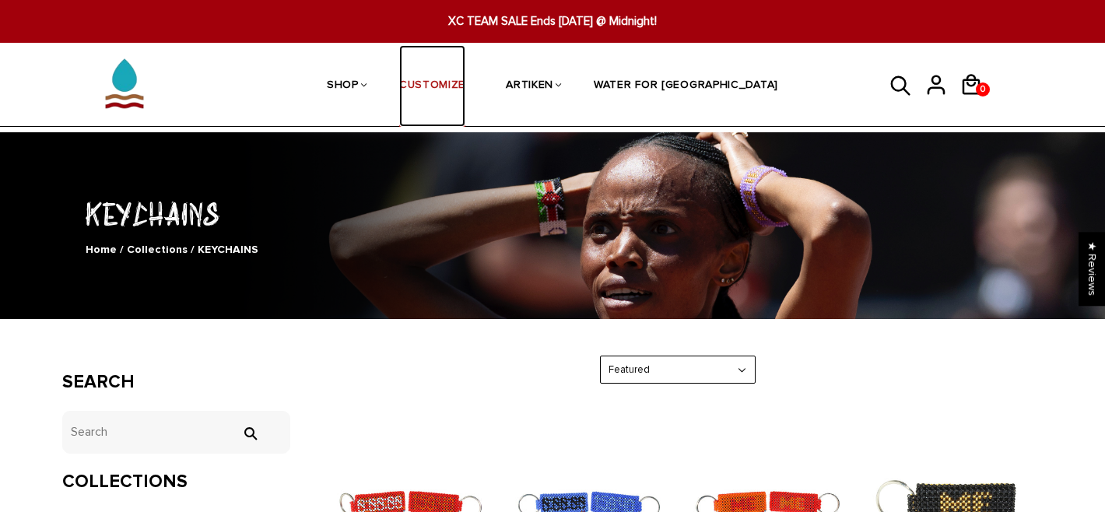
click at [465, 76] on link "CUSTOMIZE" at bounding box center [432, 86] width 66 height 83
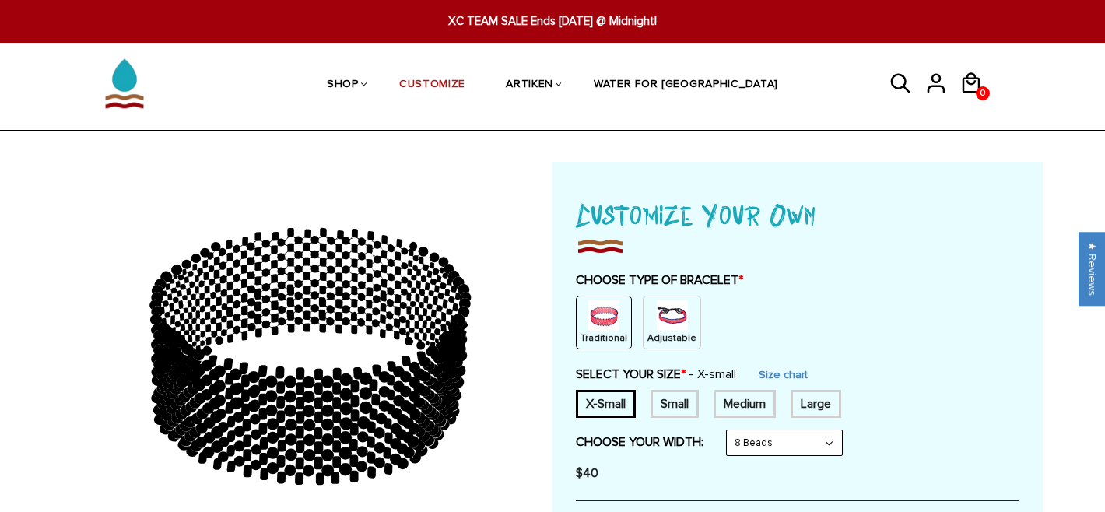
click at [599, 325] on img at bounding box center [603, 315] width 31 height 31
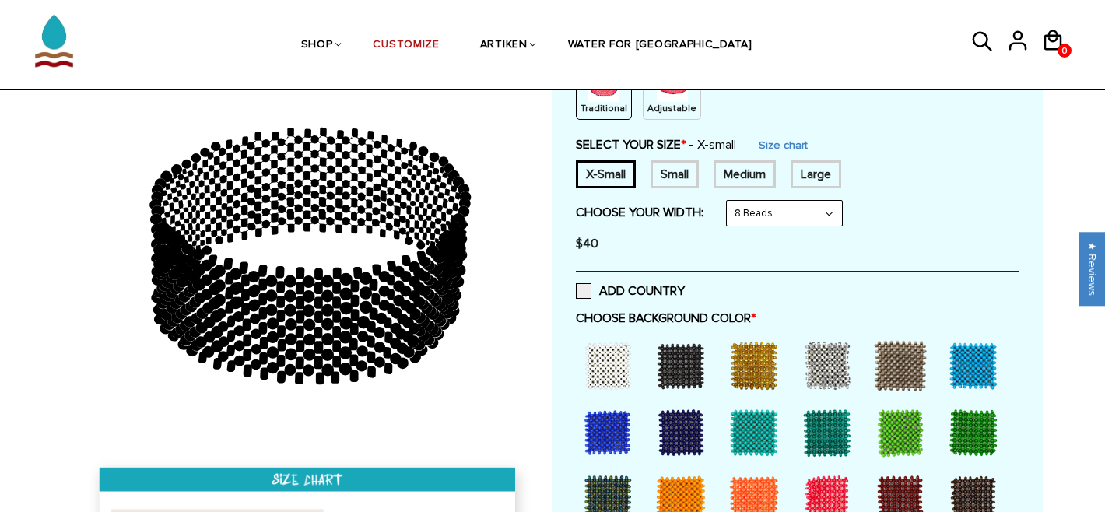
scroll to position [244, 0]
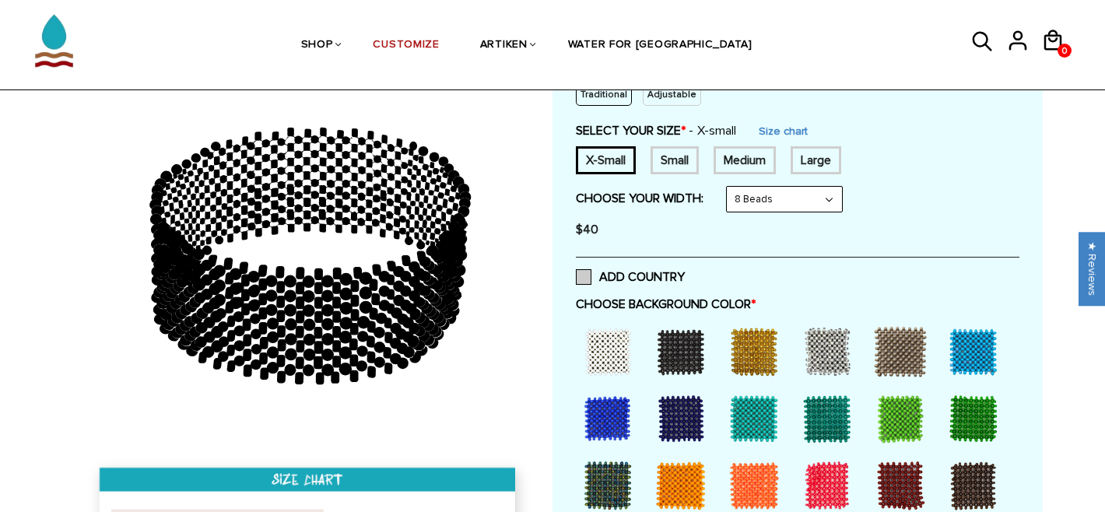
click at [583, 276] on span at bounding box center [584, 277] width 16 height 16
click at [685, 272] on input "ADD COUNTRY" at bounding box center [685, 272] width 0 height 0
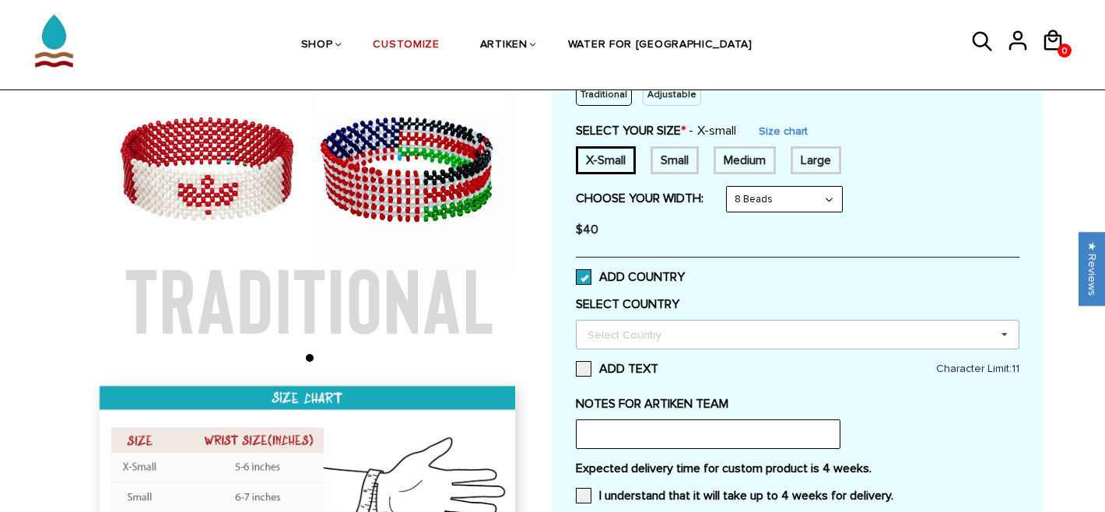
click at [633, 342] on div "Select Country" at bounding box center [634, 334] width 100 height 18
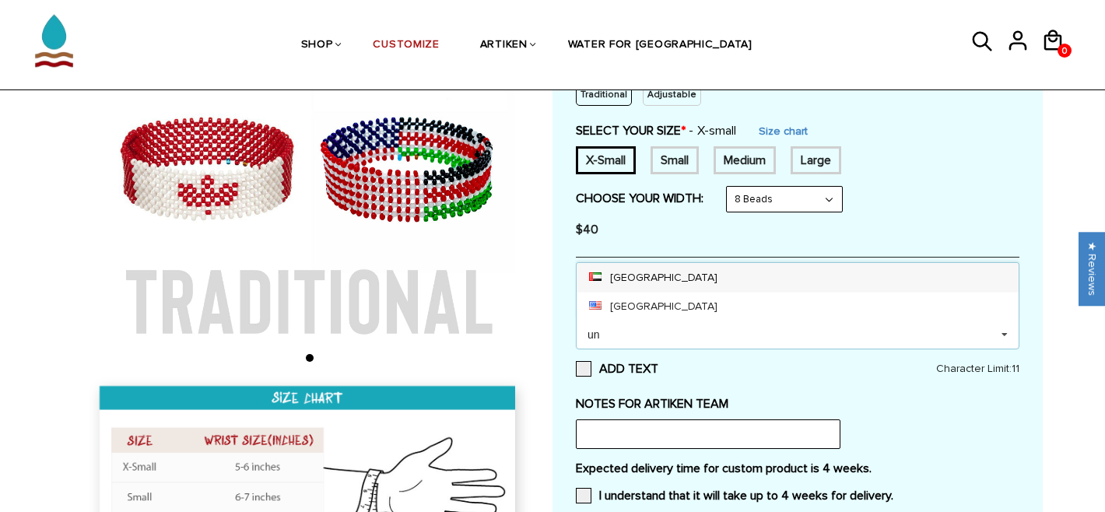
scroll to position [0, 0]
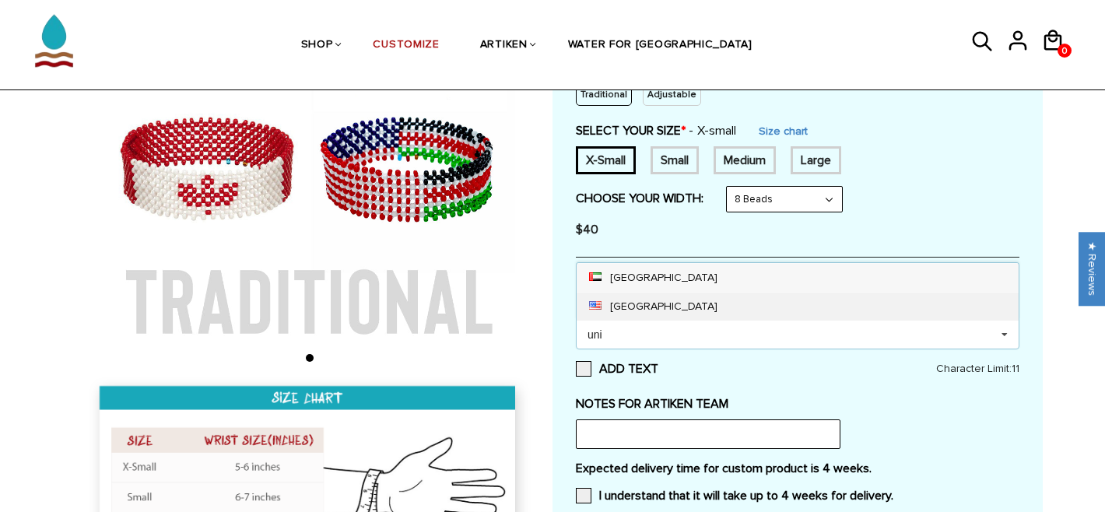
type input "uni"
click at [632, 314] on div "[GEOGRAPHIC_DATA]" at bounding box center [798, 306] width 442 height 29
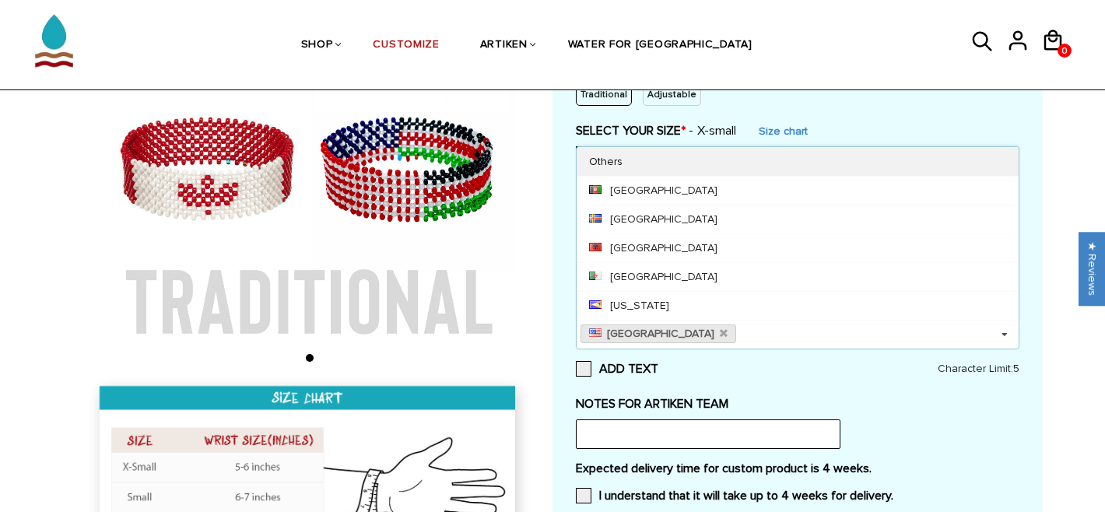
click at [631, 165] on div "Others" at bounding box center [798, 161] width 442 height 29
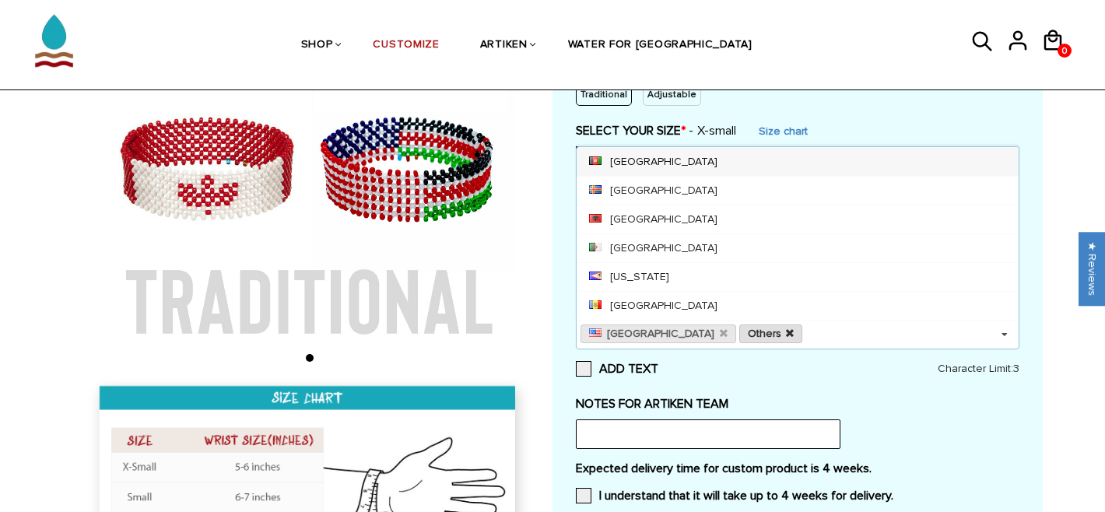
click at [786, 336] on icon at bounding box center [790, 333] width 8 height 10
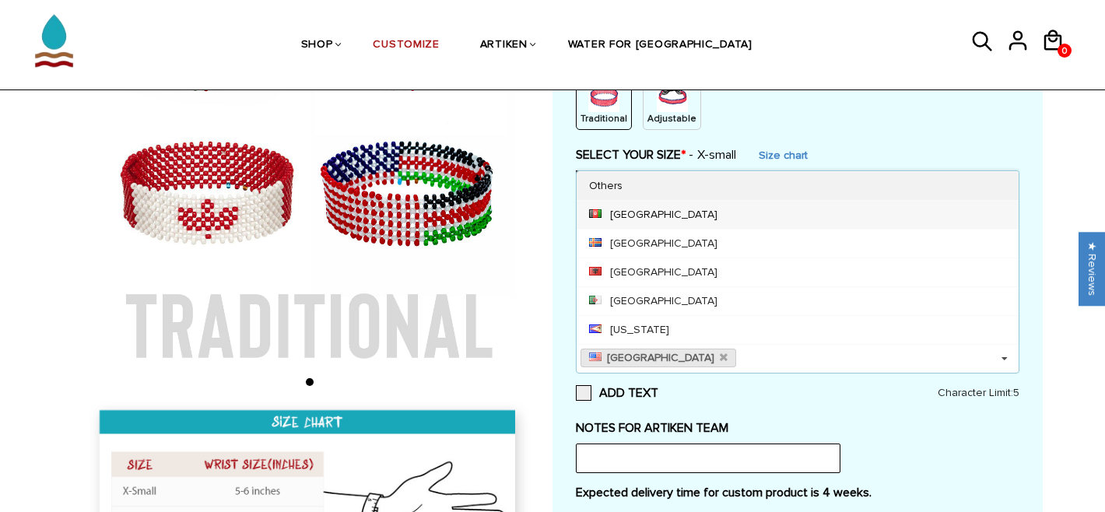
scroll to position [219, 0]
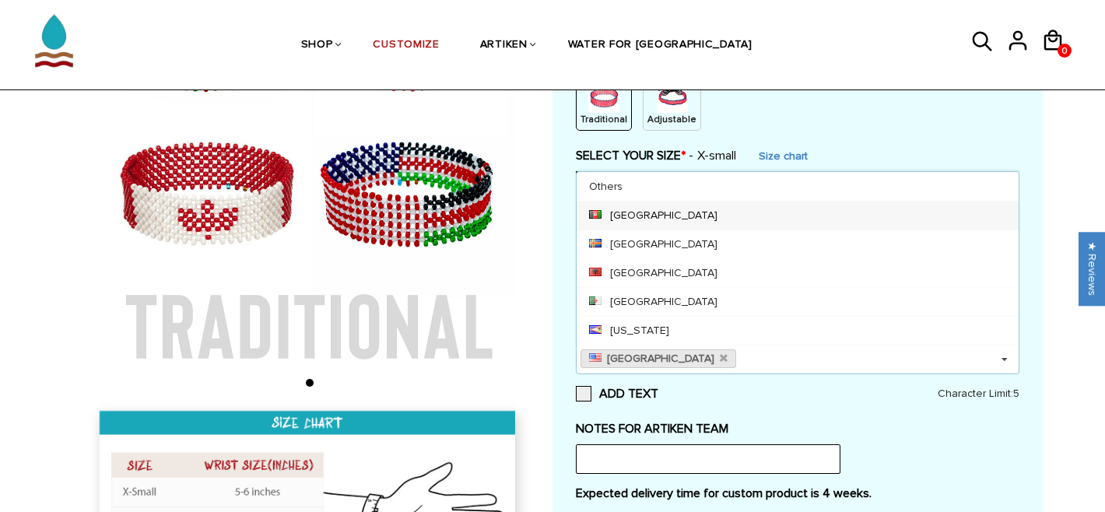
click at [748, 367] on div "United States Select Country Others Afghanistan Aland Islands Albania Algeria A…" at bounding box center [798, 360] width 444 height 30
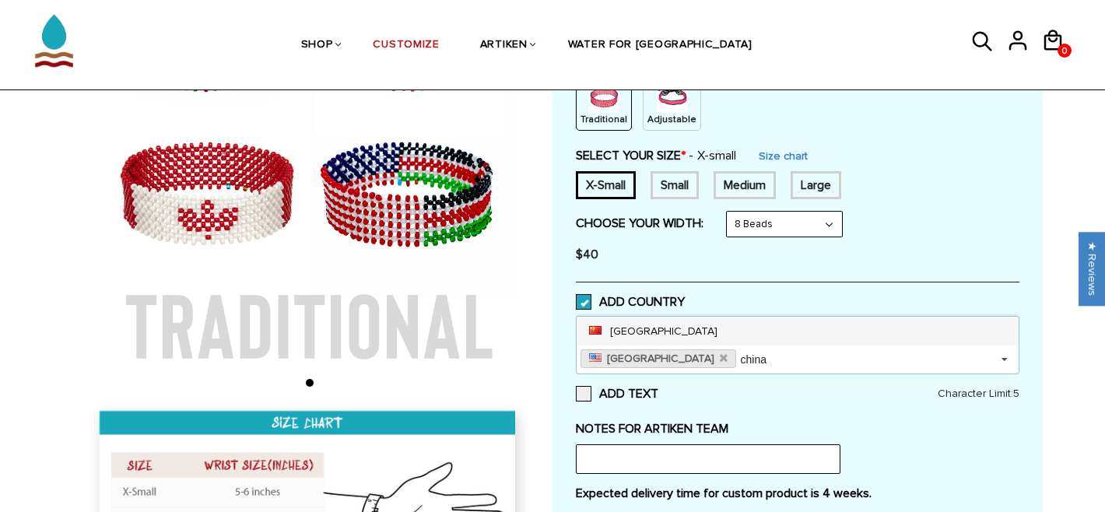
type input "china"
click at [688, 337] on div "[GEOGRAPHIC_DATA]" at bounding box center [798, 331] width 442 height 29
type input "was"
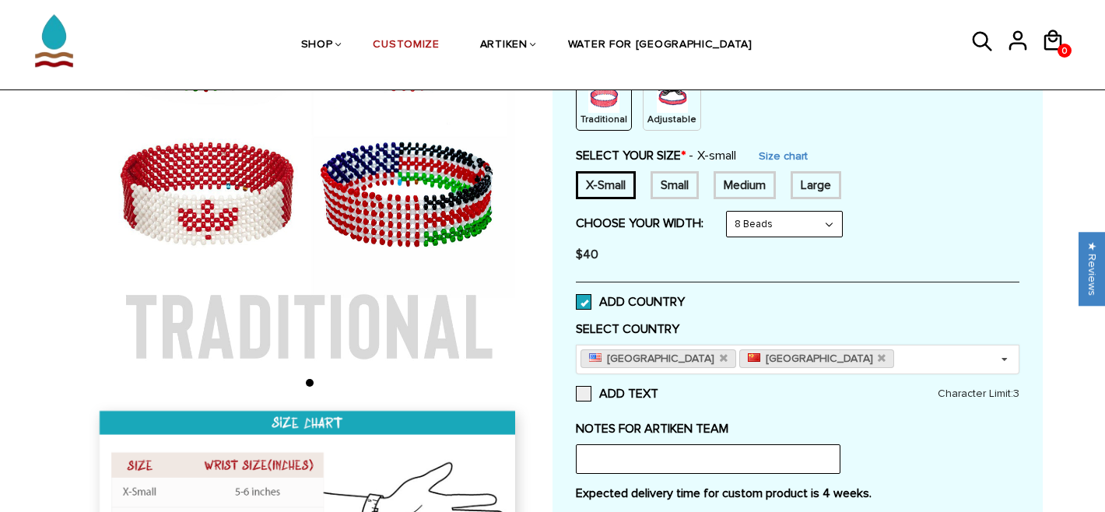
click at [834, 415] on div "Customize Your Own CHOOSE TYPE OF BRACELET * Traditional Adjustable Traditional…" at bounding box center [798, 293] width 444 height 638
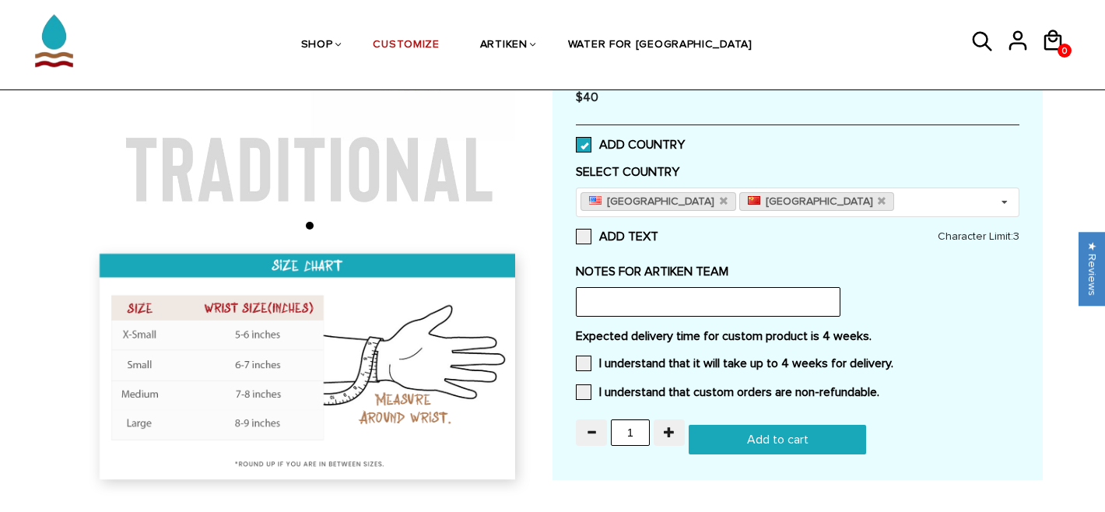
scroll to position [379, 0]
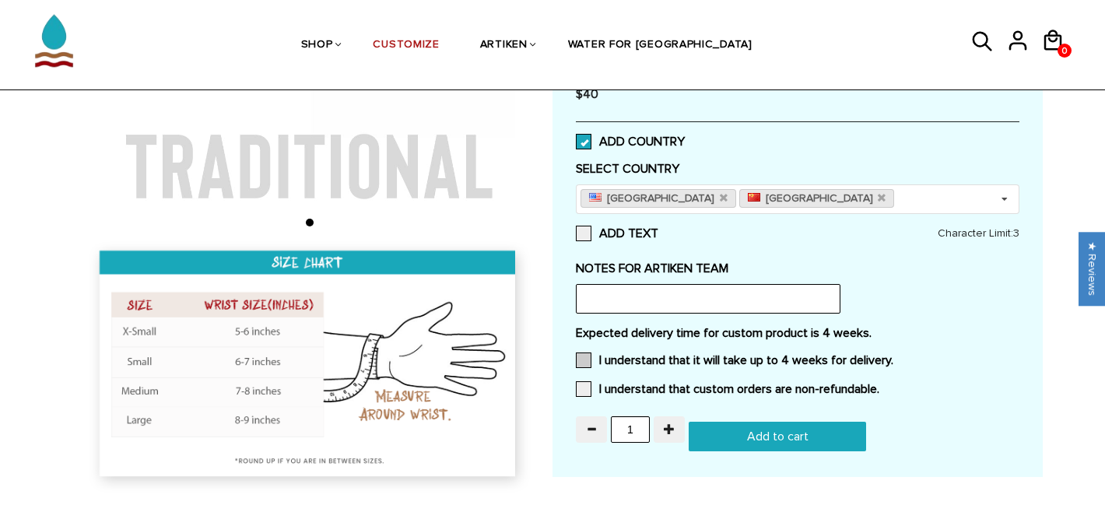
click at [581, 367] on span at bounding box center [584, 361] width 16 height 16
click at [894, 356] on input "I understand that it will take up to 4 weeks for delivery." at bounding box center [894, 356] width 0 height 0
click at [584, 385] on span at bounding box center [584, 389] width 16 height 16
click at [880, 384] on input "I understand that custom orders are non-refundable." at bounding box center [880, 384] width 0 height 0
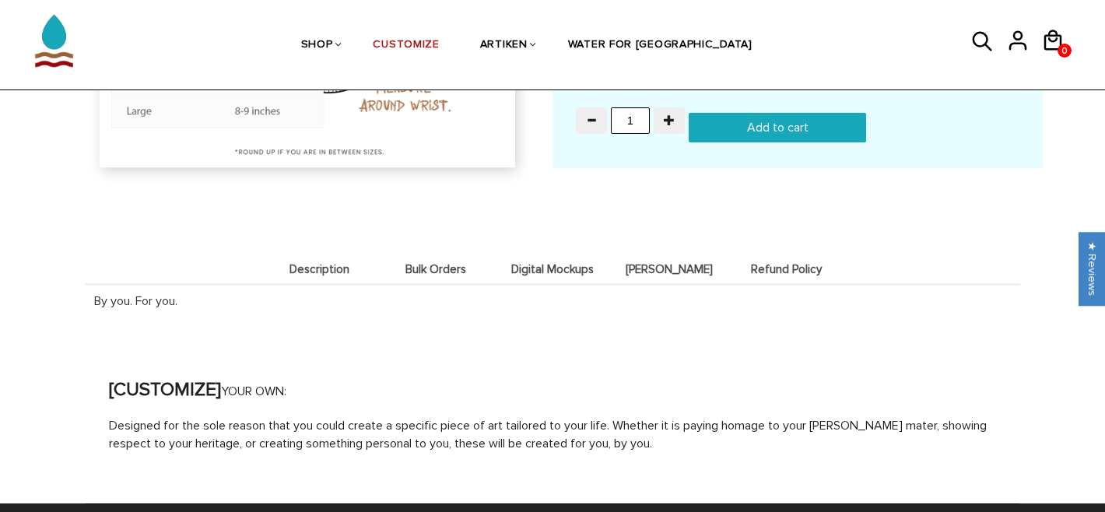
scroll to position [690, 0]
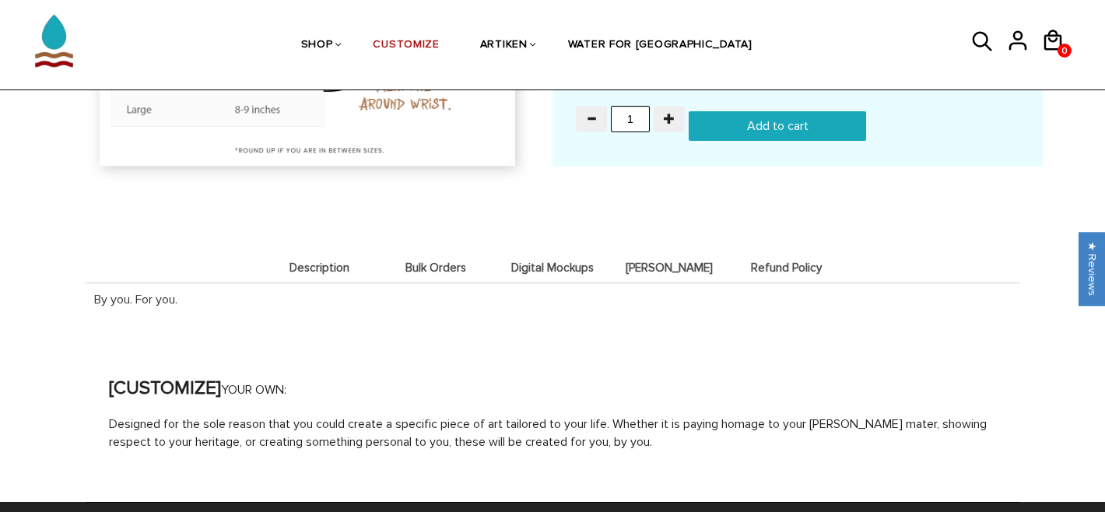
click at [331, 272] on span "Description" at bounding box center [319, 268] width 109 height 13
click at [763, 264] on span "Refund Policy" at bounding box center [786, 268] width 109 height 13
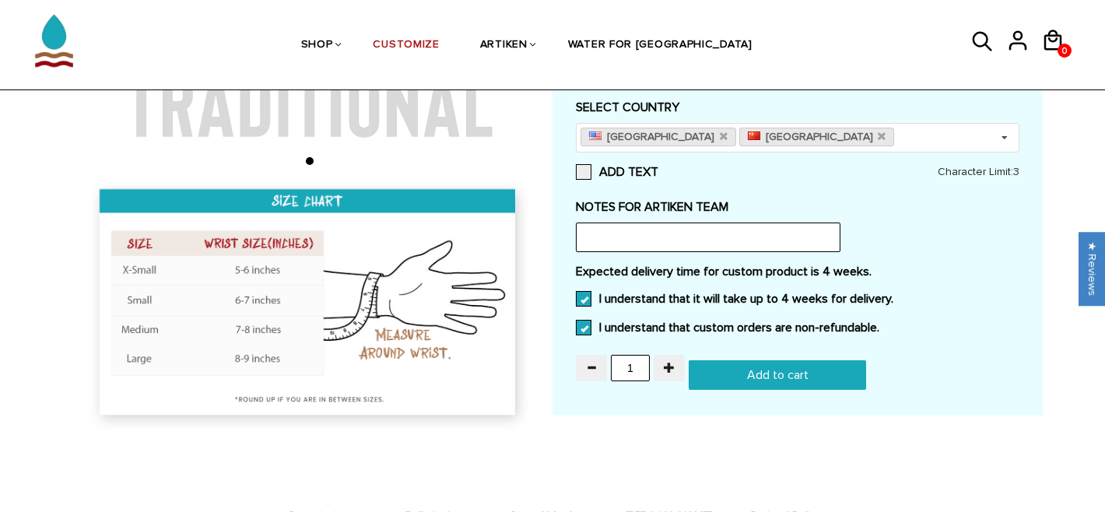
scroll to position [0, 0]
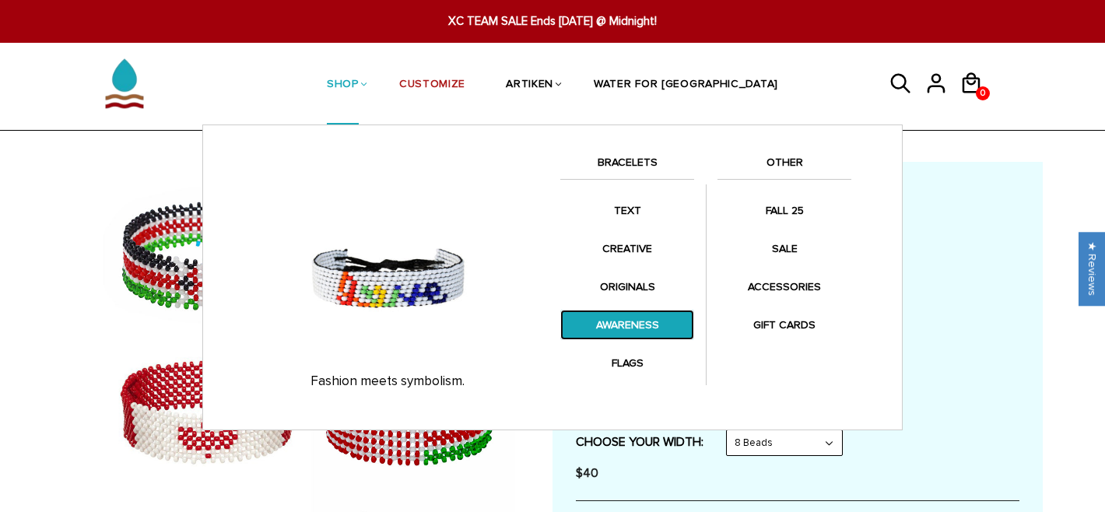
click at [612, 318] on link "AWARENESS" at bounding box center [627, 325] width 134 height 30
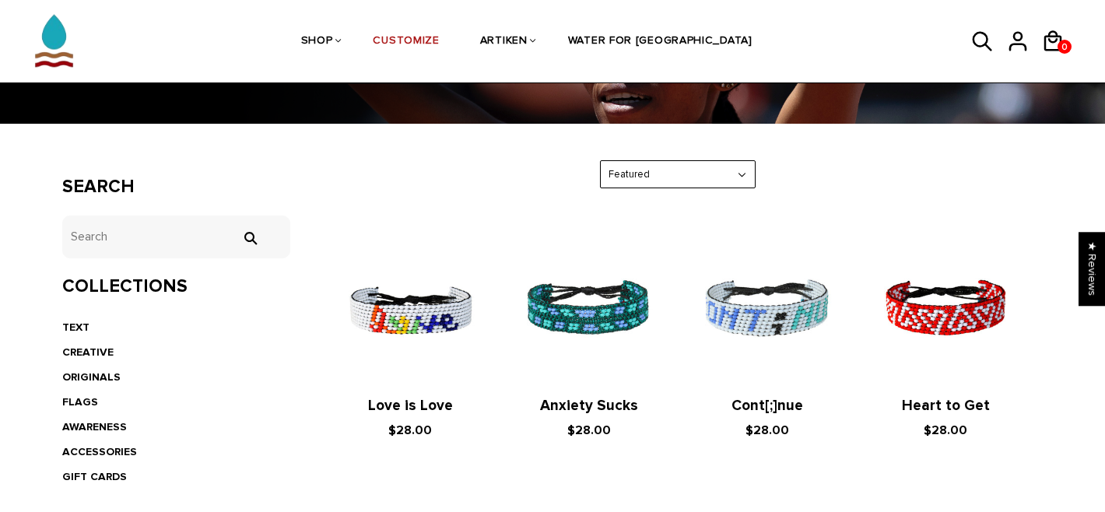
scroll to position [198, 0]
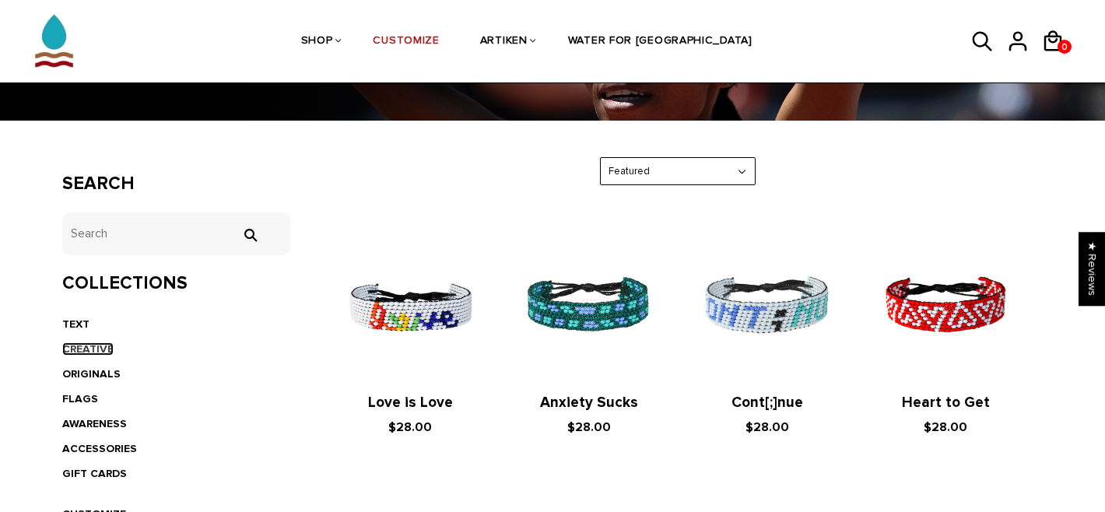
click at [77, 349] on link "CREATIVE" at bounding box center [87, 348] width 51 height 13
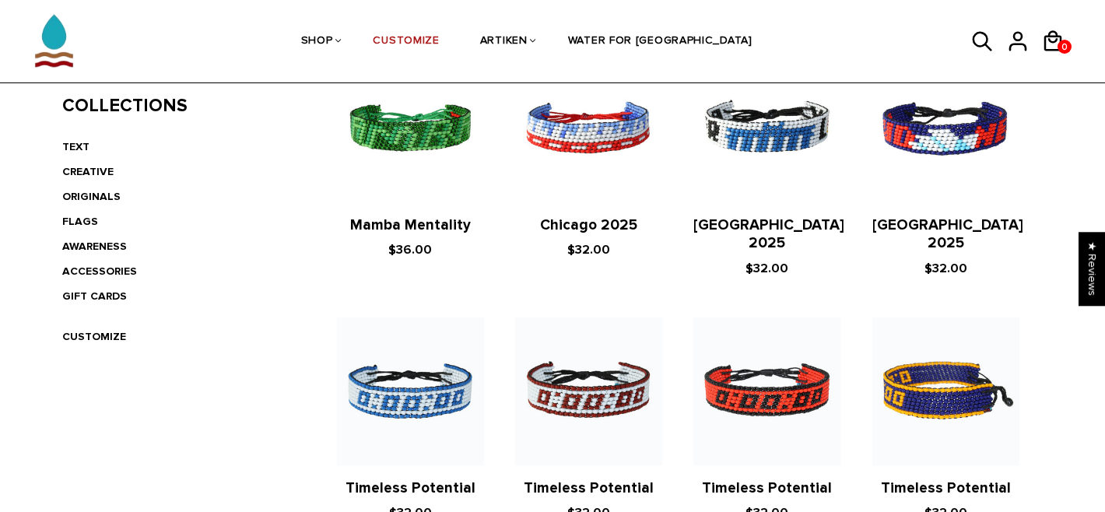
scroll to position [335, 0]
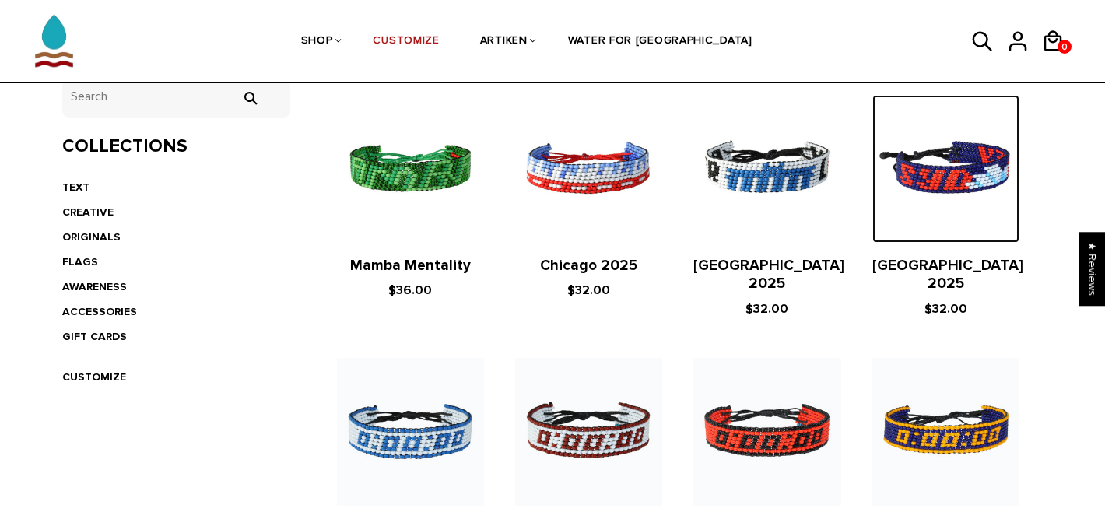
click at [958, 174] on img at bounding box center [946, 168] width 147 height 147
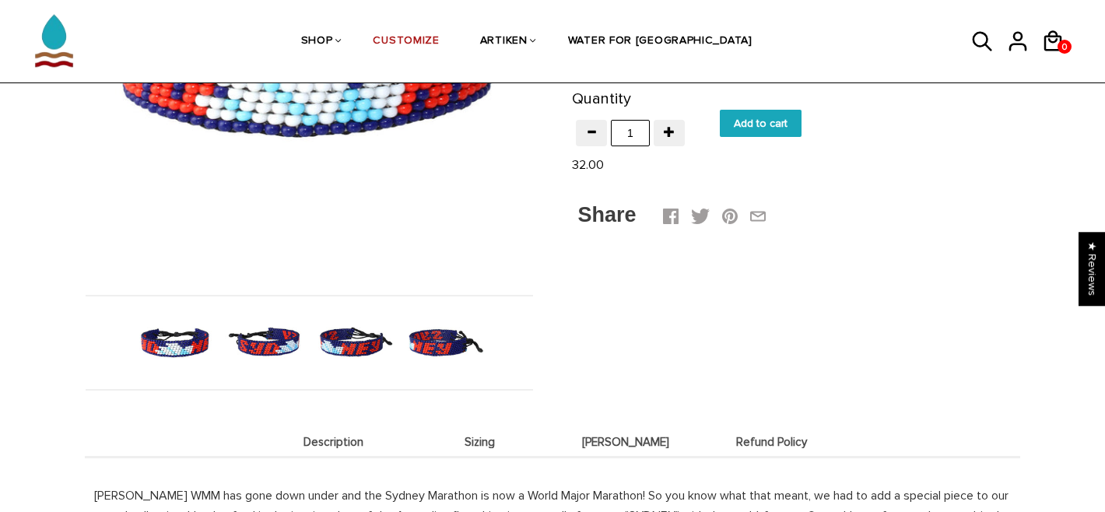
scroll to position [328, 0]
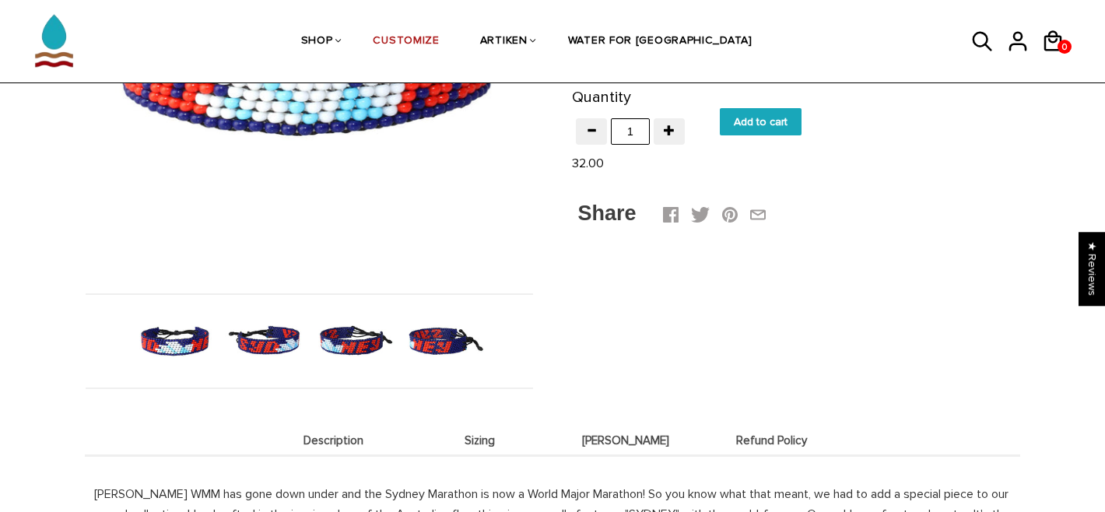
click at [185, 345] on img at bounding box center [175, 341] width 80 height 80
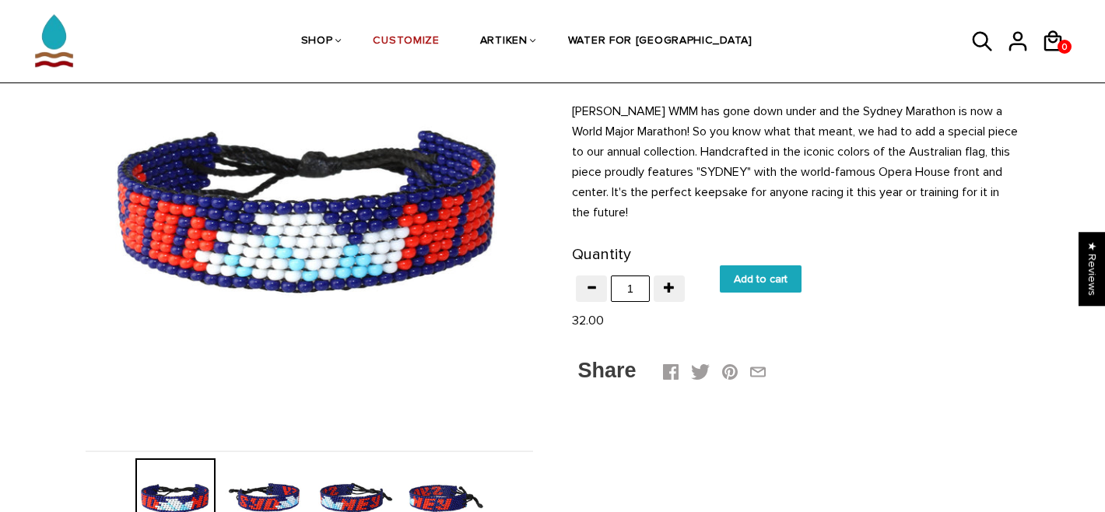
scroll to position [169, 0]
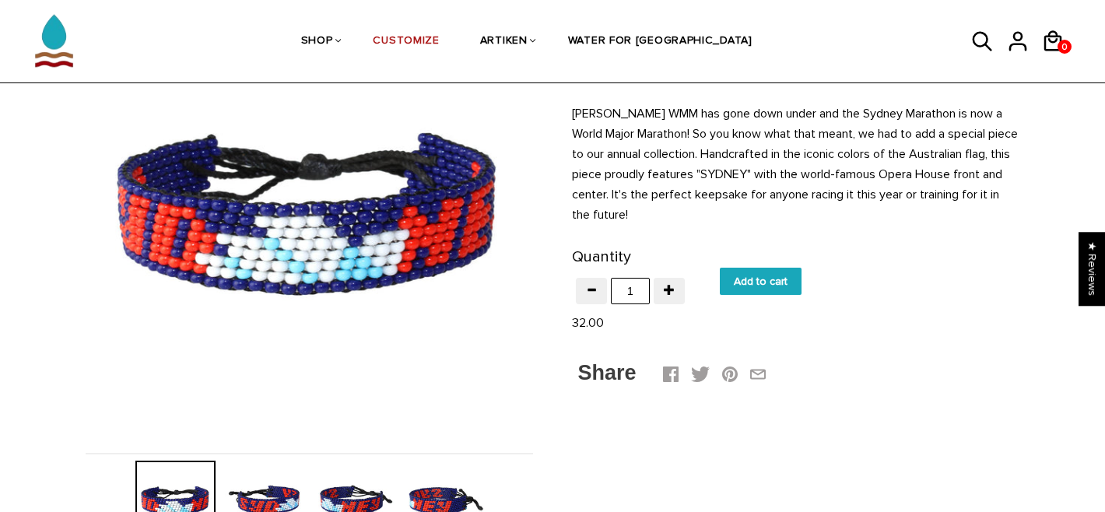
click at [250, 489] on img at bounding box center [265, 501] width 80 height 80
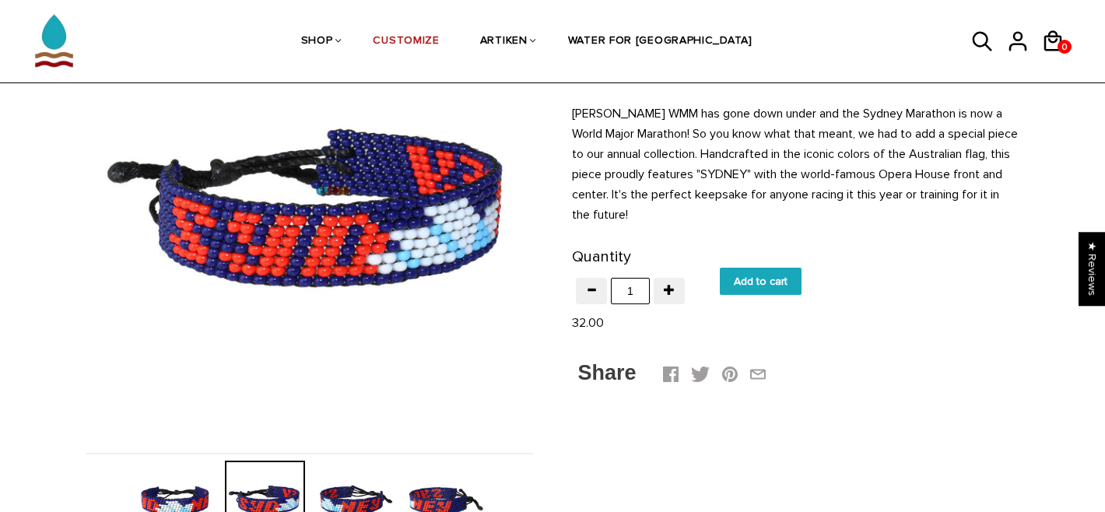
click at [340, 491] on img at bounding box center [354, 501] width 80 height 80
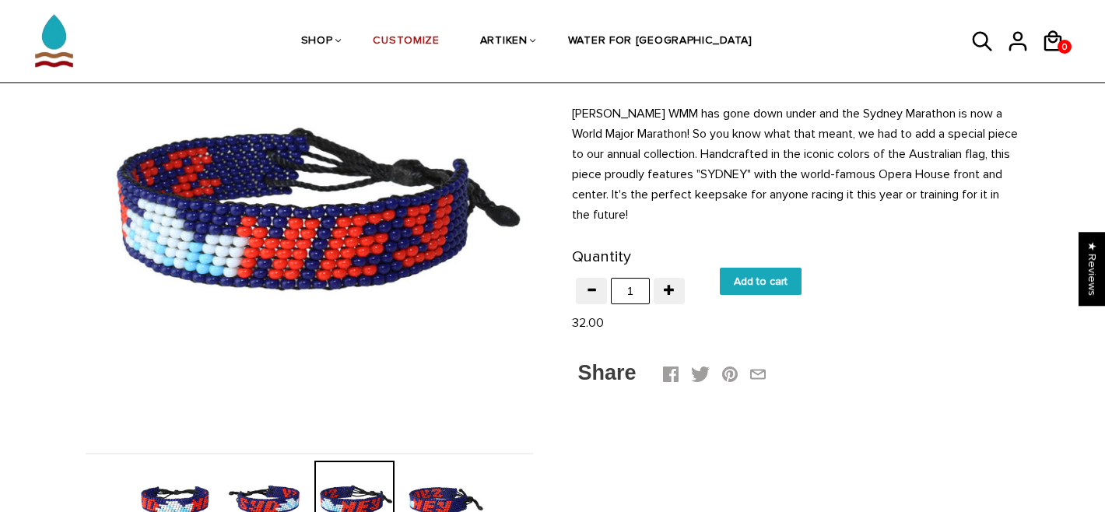
click at [411, 490] on img at bounding box center [444, 501] width 80 height 80
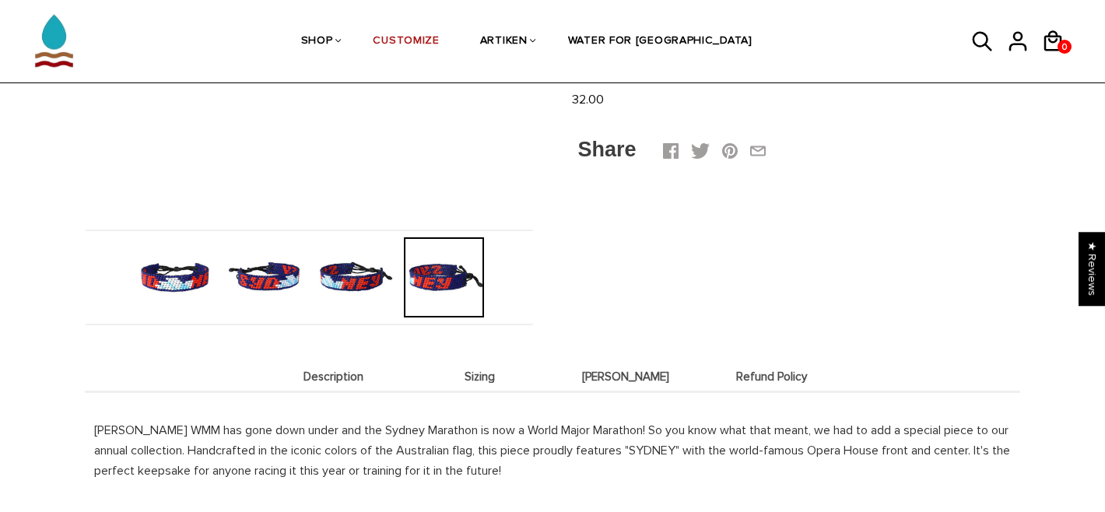
scroll to position [393, 0]
click at [491, 373] on span "Sizing" at bounding box center [480, 376] width 139 height 13
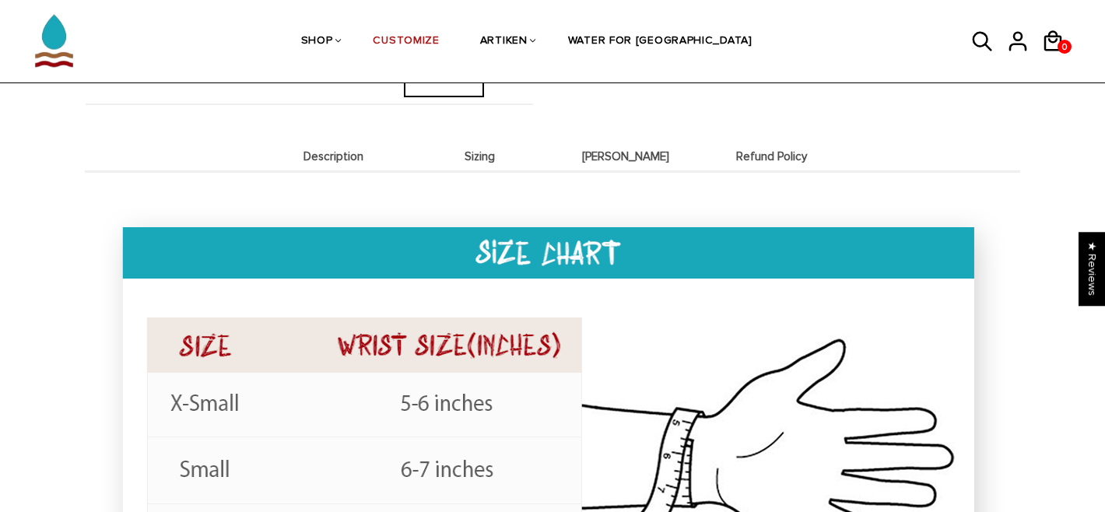
scroll to position [606, 0]
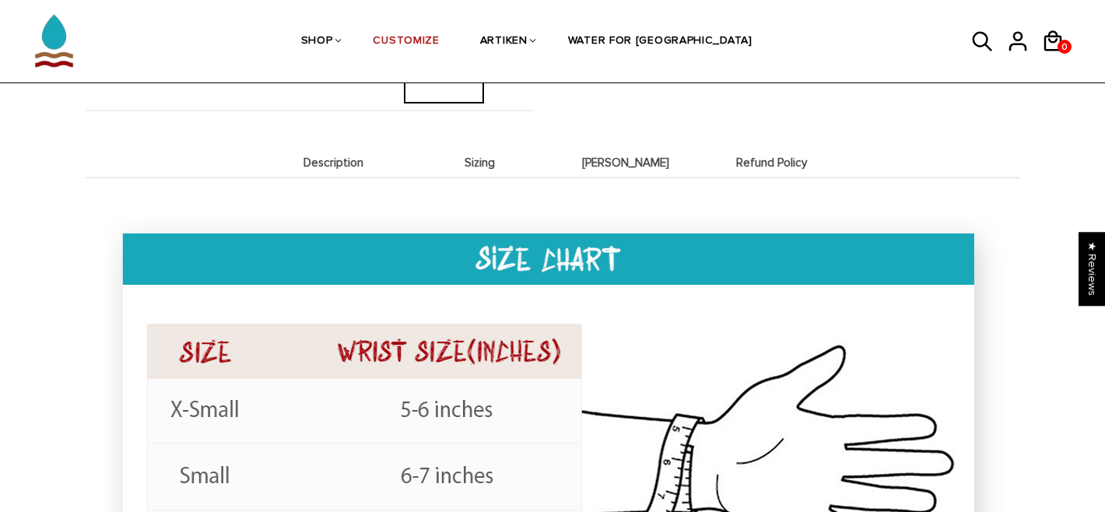
click at [620, 166] on span "[PERSON_NAME]" at bounding box center [626, 162] width 139 height 13
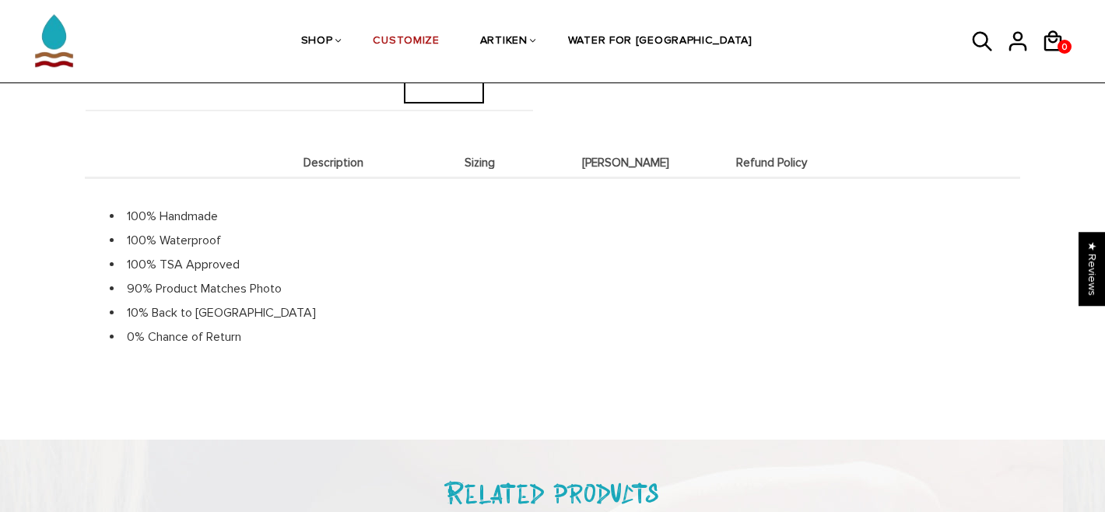
click at [346, 170] on li "Description" at bounding box center [334, 162] width 146 height 30
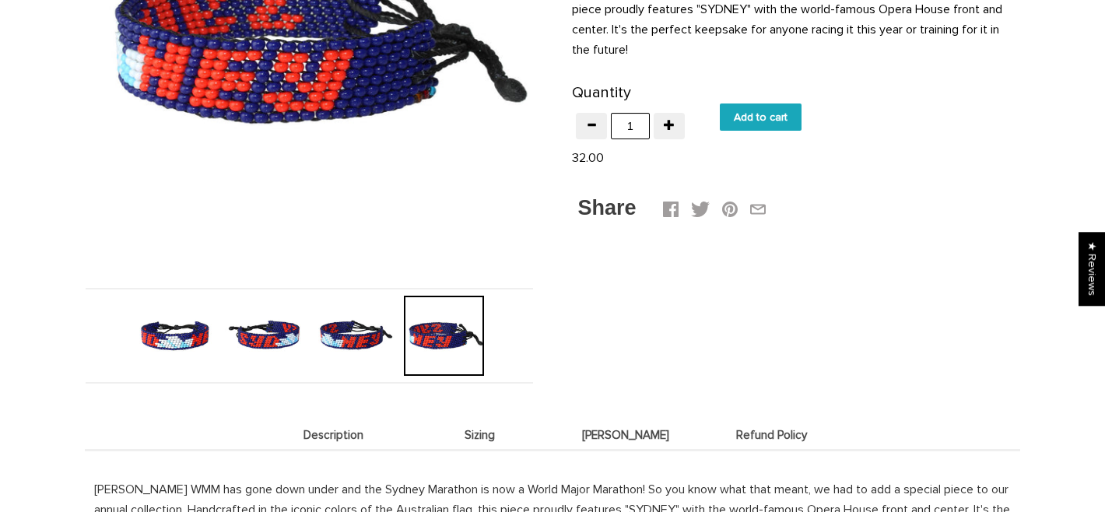
scroll to position [0, 0]
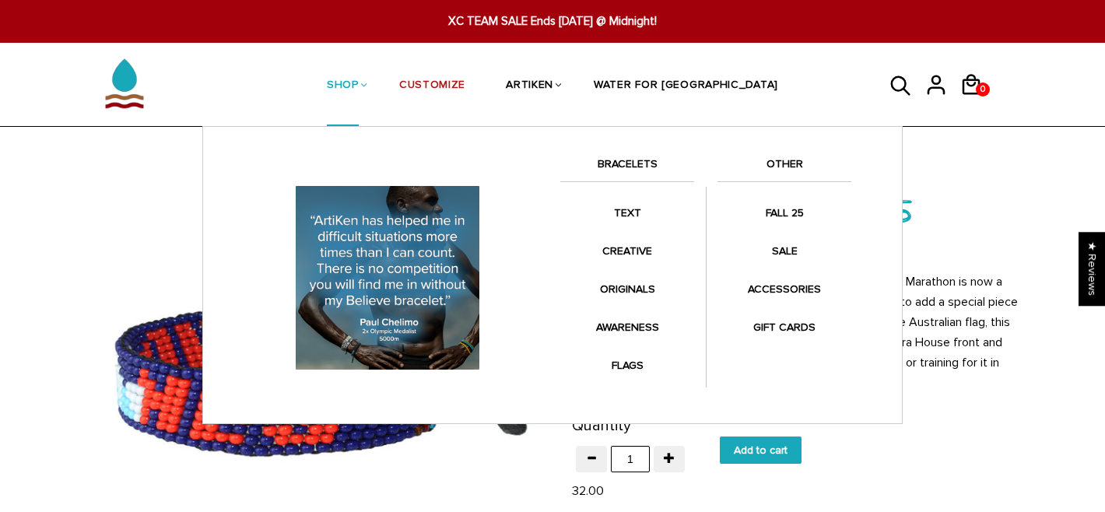
click at [648, 166] on link "BRACELETS" at bounding box center [627, 168] width 134 height 26
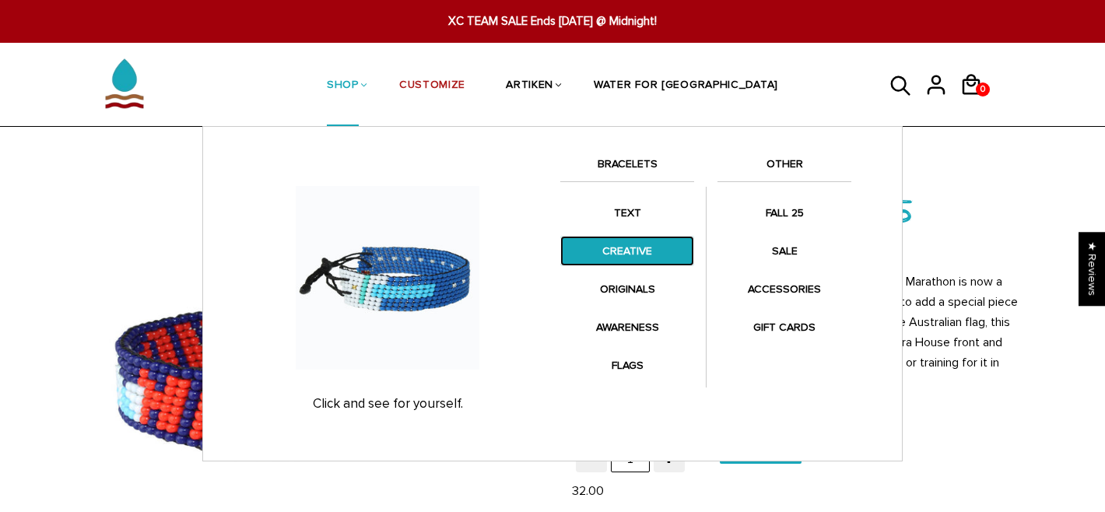
click at [631, 257] on link "CREATIVE" at bounding box center [627, 251] width 134 height 30
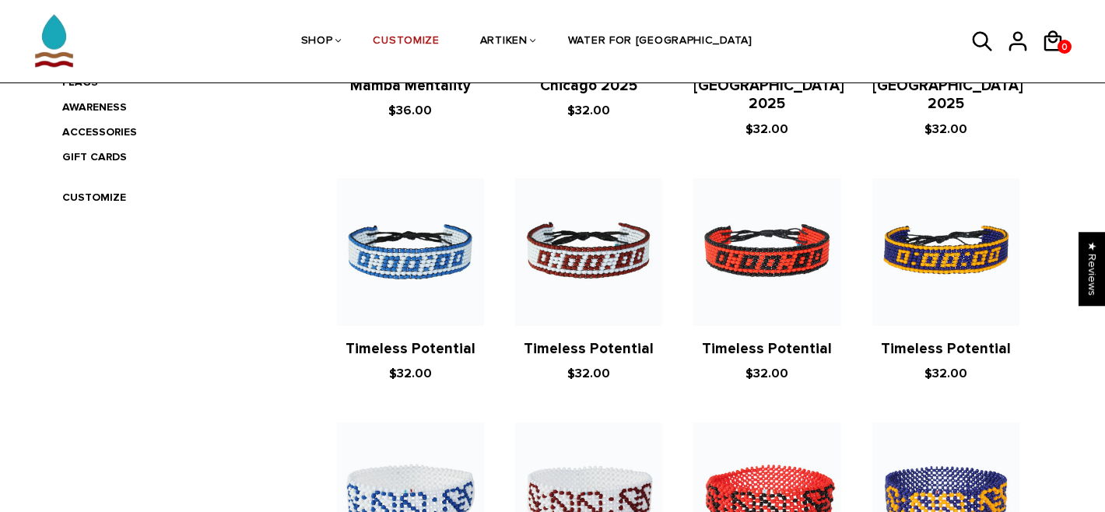
scroll to position [498, 0]
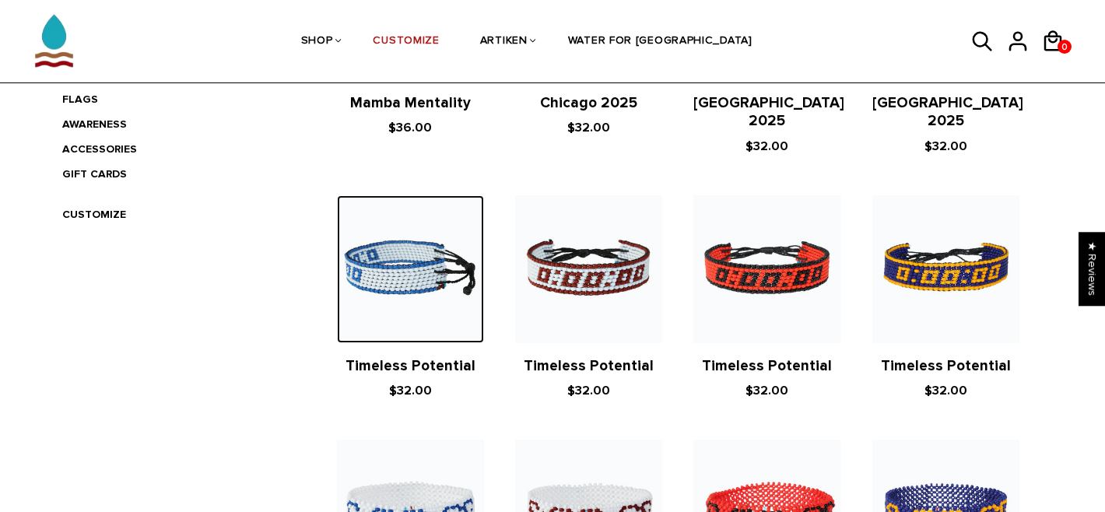
click at [451, 279] on img at bounding box center [410, 268] width 147 height 147
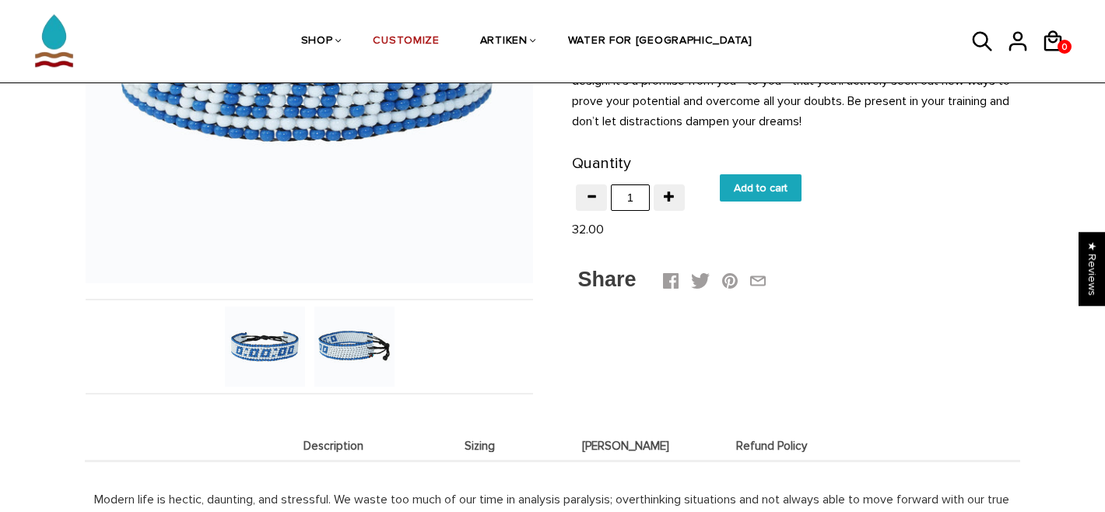
scroll to position [325, 0]
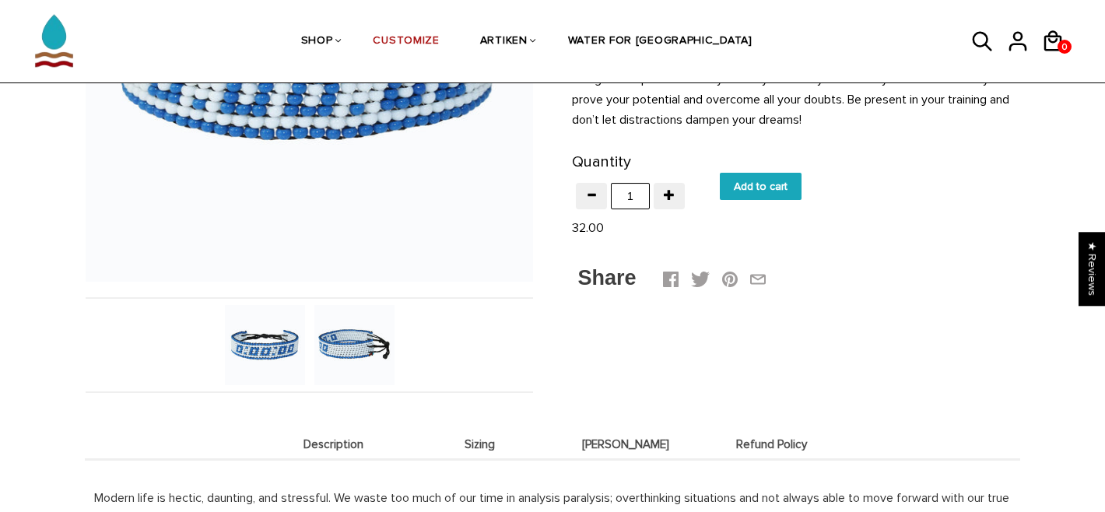
click at [358, 344] on img at bounding box center [354, 345] width 80 height 80
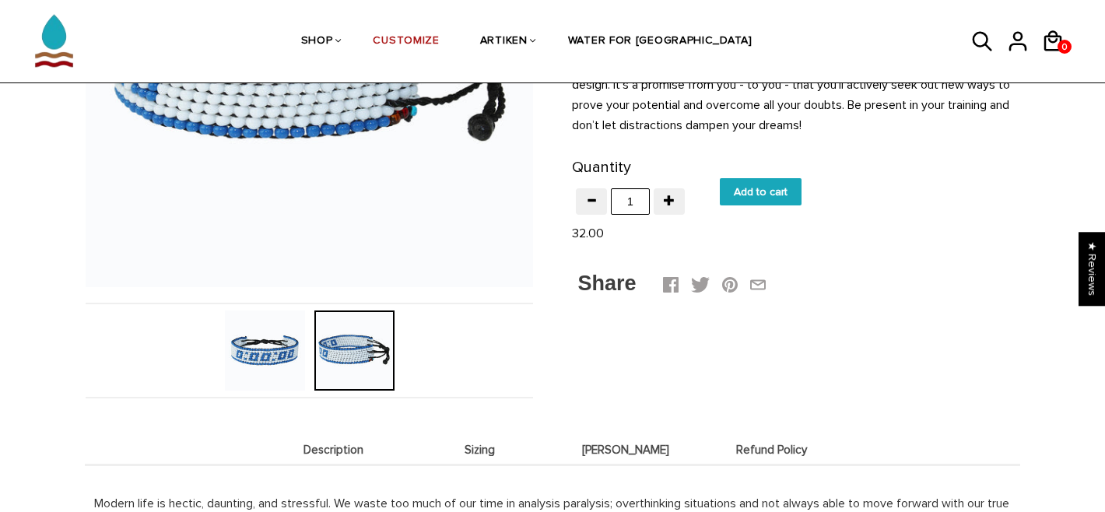
scroll to position [320, 0]
click at [283, 354] on img at bounding box center [265, 350] width 80 height 80
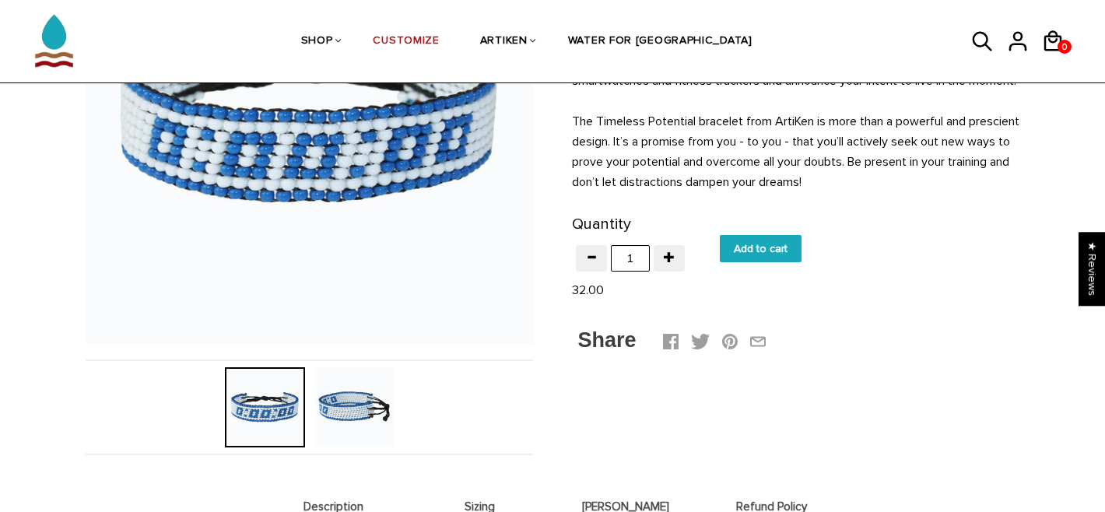
scroll to position [0, 0]
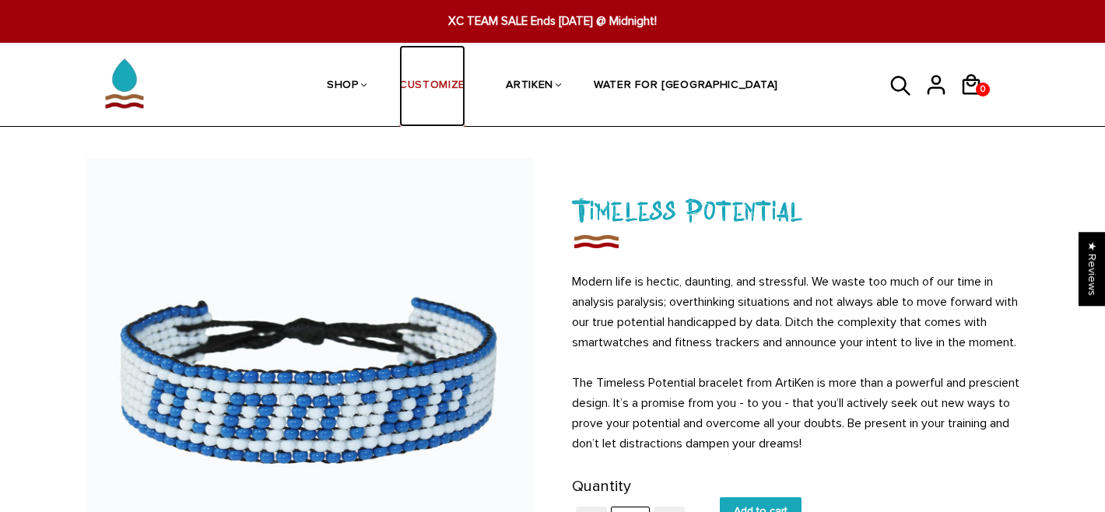
click at [465, 84] on link "CUSTOMIZE" at bounding box center [432, 86] width 66 height 83
